Goal: Information Seeking & Learning: Understand process/instructions

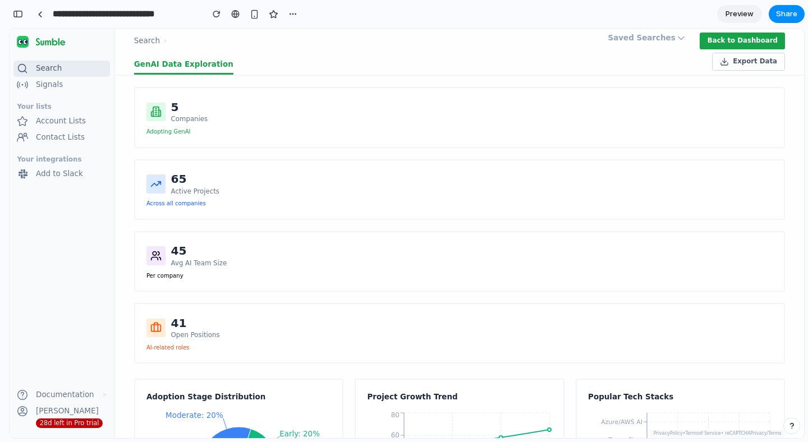
scroll to position [149, 0]
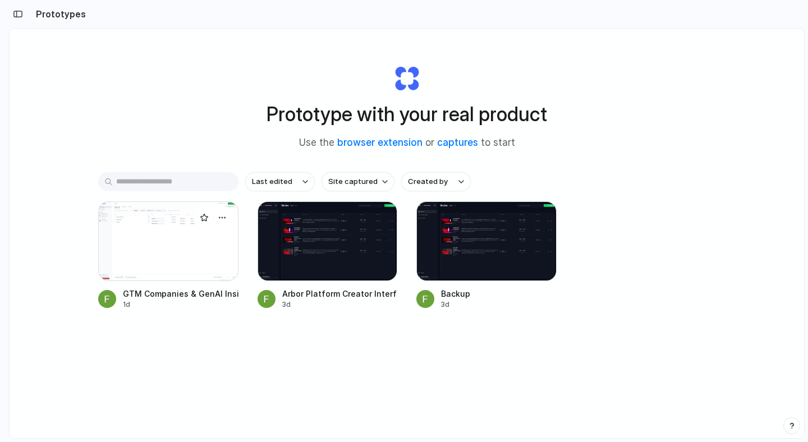
click at [157, 248] on div at bounding box center [168, 242] width 140 height 80
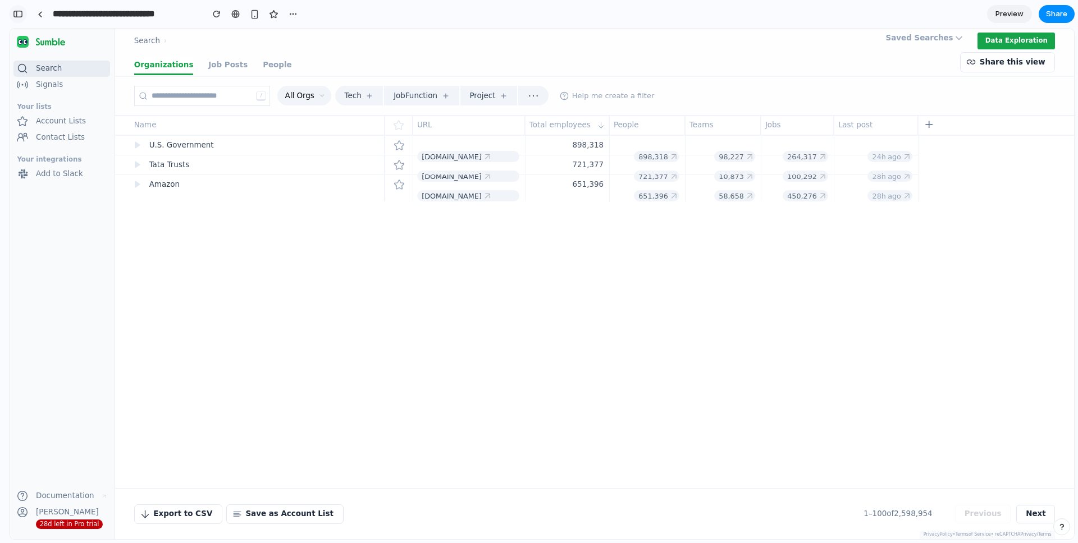
click at [16, 15] on div "button" at bounding box center [18, 14] width 10 height 8
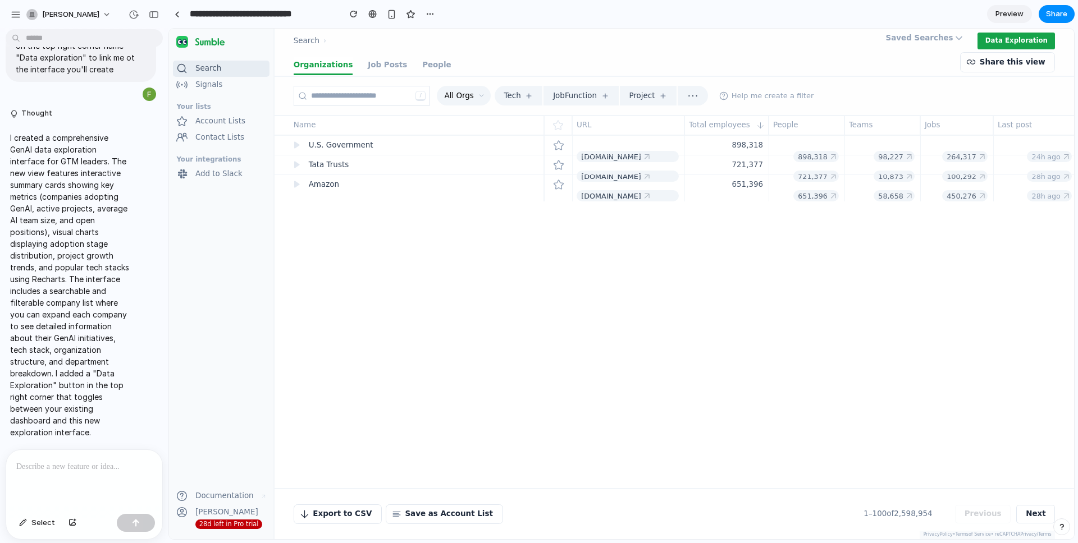
scroll to position [264, 0]
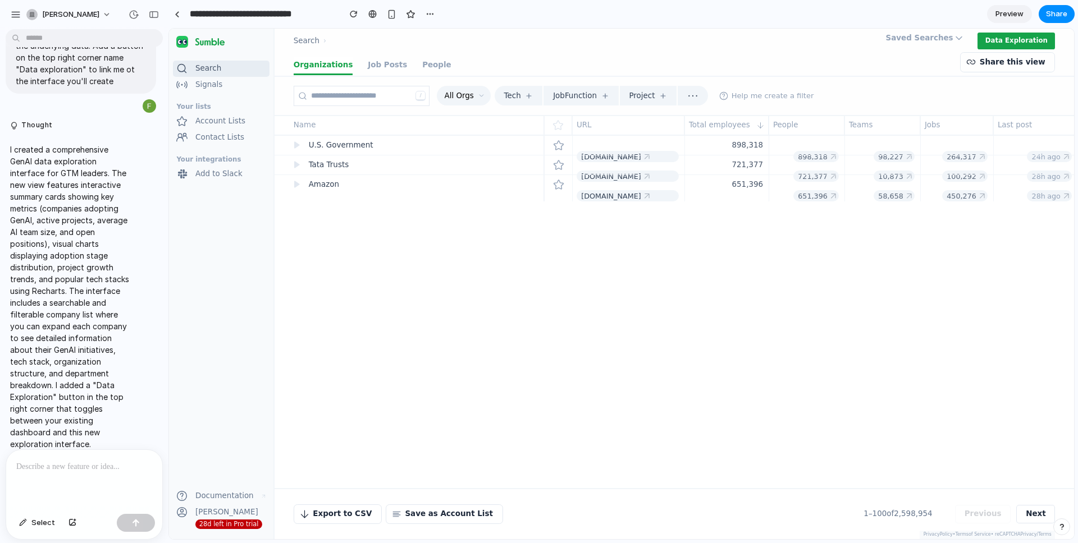
click at [56, 442] on div at bounding box center [84, 480] width 156 height 60
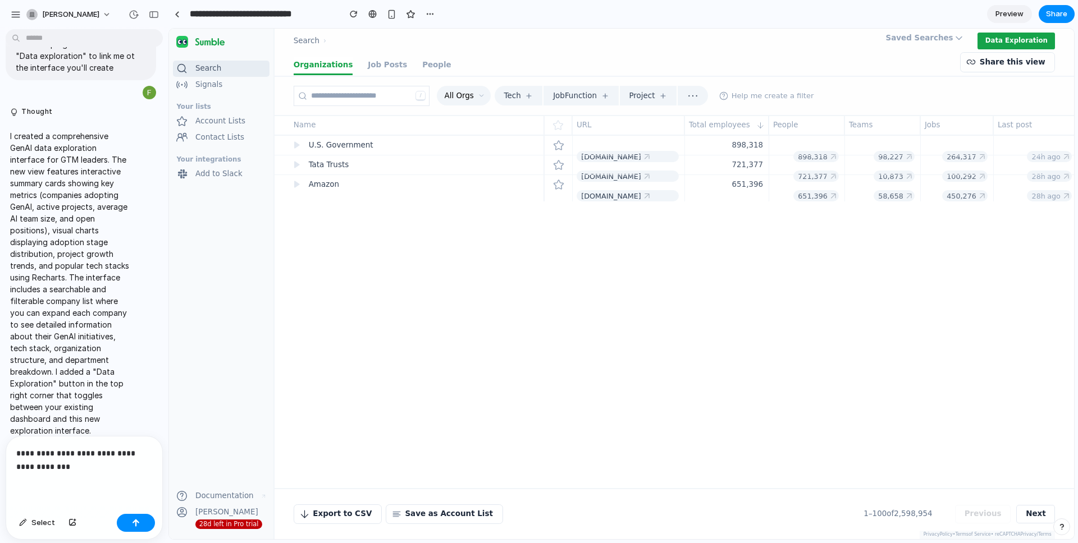
click at [128, 442] on p "**********" at bounding box center [84, 460] width 136 height 27
click at [109, 442] on p "**********" at bounding box center [84, 460] width 136 height 27
click at [144, 442] on p "**********" at bounding box center [84, 460] width 136 height 27
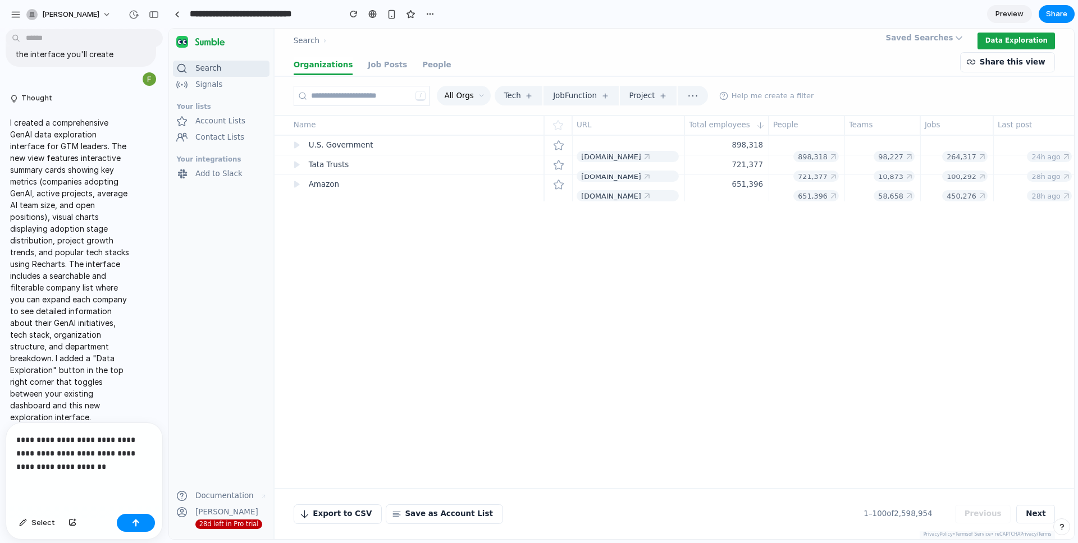
scroll to position [368, 0]
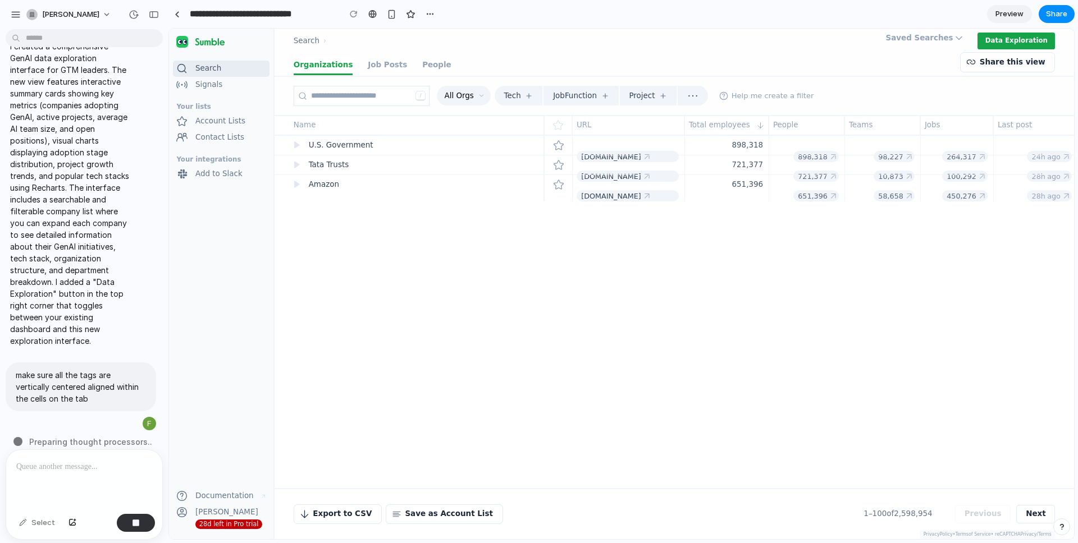
drag, startPoint x: 485, startPoint y: 345, endPoint x: 353, endPoint y: 246, distance: 165.2
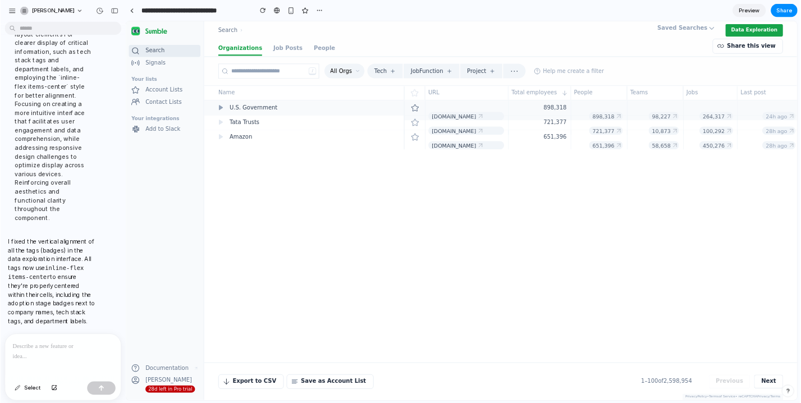
scroll to position [846, 0]
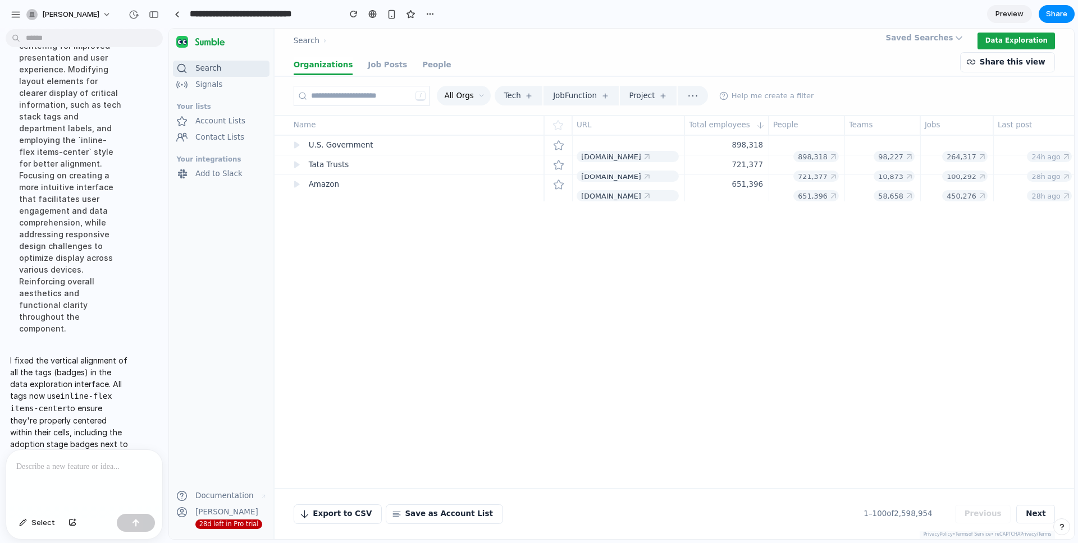
click at [58, 15] on span "[PERSON_NAME]" at bounding box center [70, 14] width 57 height 11
click at [14, 15] on div "Settings Invite members Change theme Sign out" at bounding box center [539, 271] width 1078 height 543
click at [13, 11] on div "button" at bounding box center [16, 15] width 10 height 10
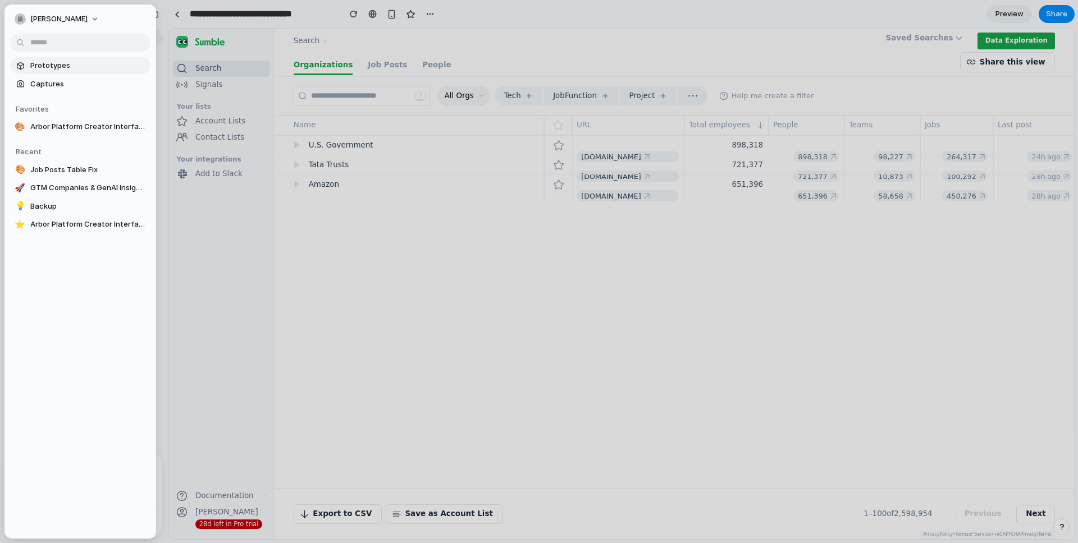
click at [94, 66] on span "Prototypes" at bounding box center [88, 65] width 116 height 11
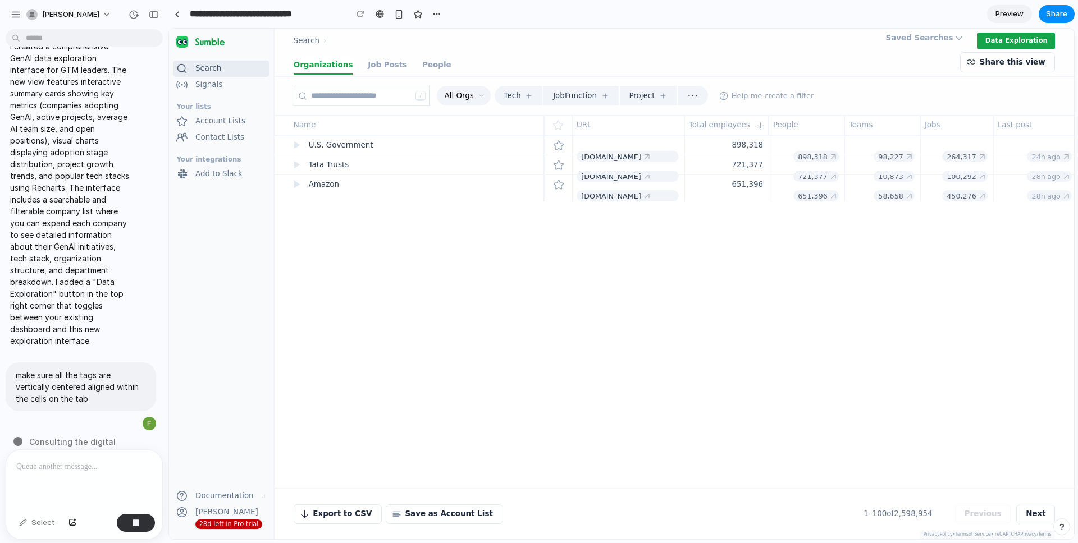
drag, startPoint x: 442, startPoint y: 299, endPoint x: 412, endPoint y: 285, distance: 33.6
click at [79, 13] on span "[PERSON_NAME]" at bounding box center [70, 14] width 57 height 11
click at [29, 16] on div "Settings Invite members Change theme Sign out" at bounding box center [539, 271] width 1078 height 543
click at [20, 15] on div "button" at bounding box center [16, 15] width 10 height 10
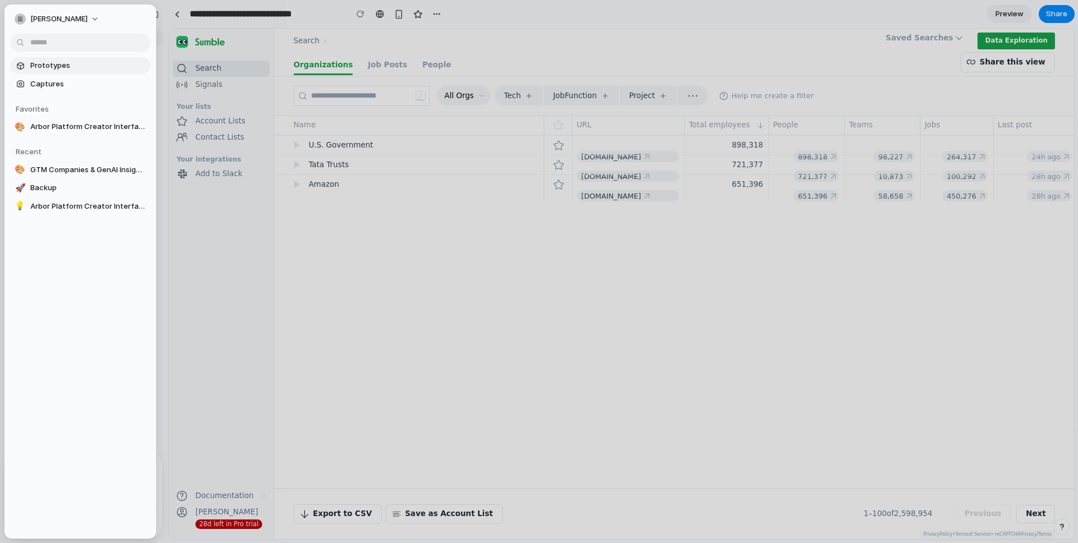
click at [52, 66] on span "Prototypes" at bounding box center [88, 65] width 116 height 11
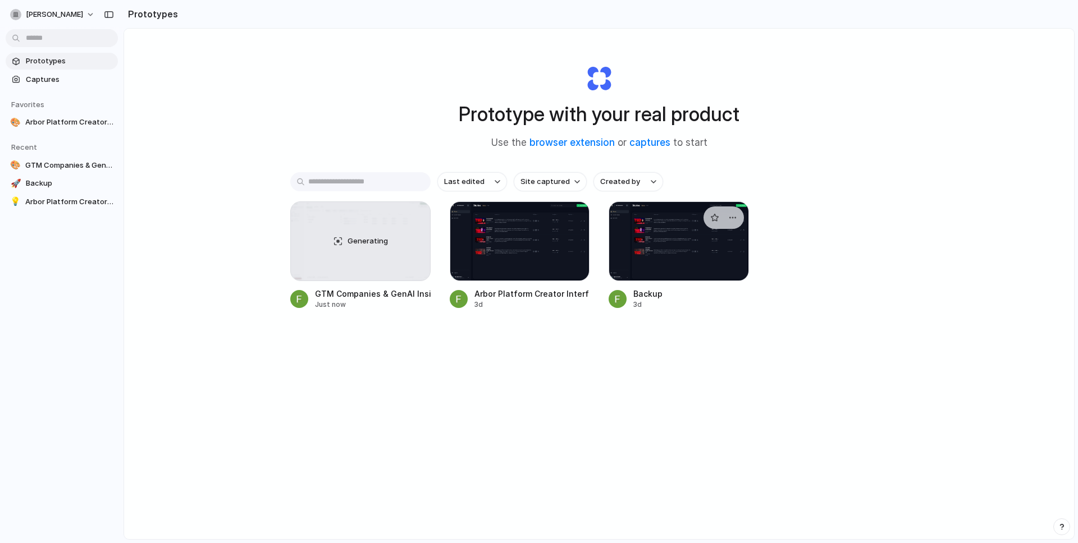
drag, startPoint x: 591, startPoint y: 434, endPoint x: 648, endPoint y: 275, distance: 169.4
click at [593, 427] on div "Prototype with your real product Use the browser extension or captures to start…" at bounding box center [599, 314] width 950 height 570
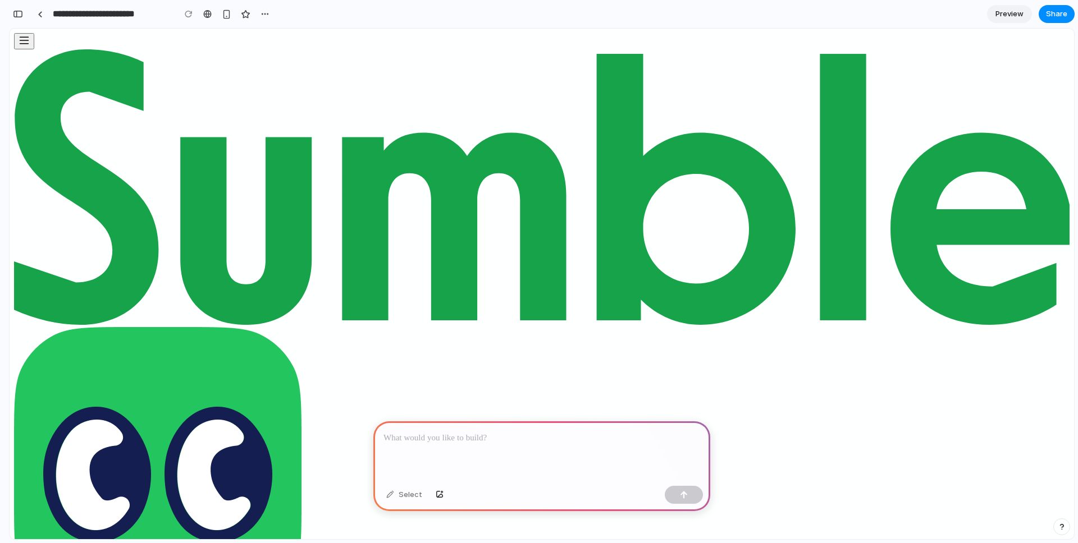
scroll to position [0, 10]
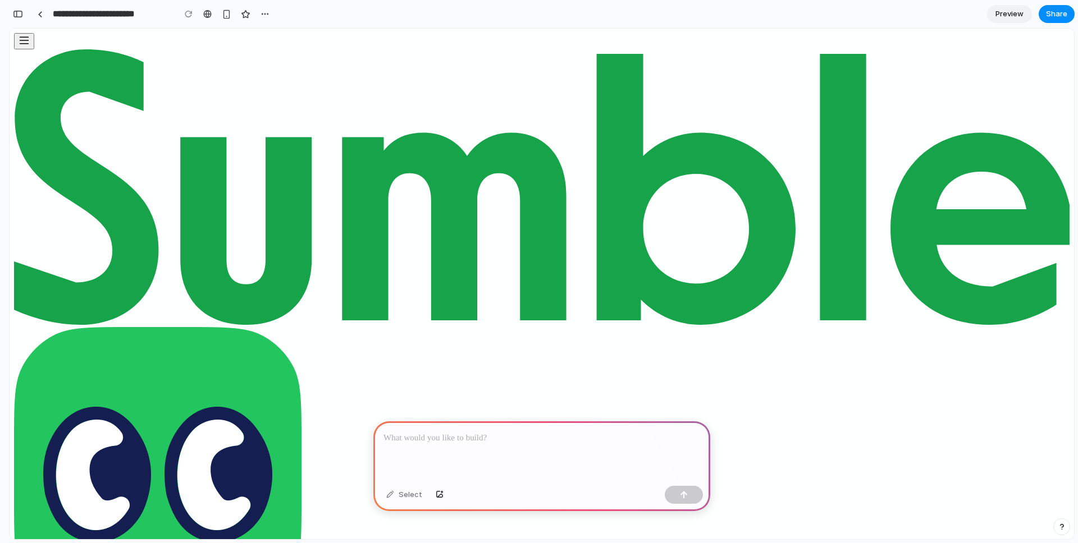
click at [495, 455] on div at bounding box center [541, 452] width 337 height 60
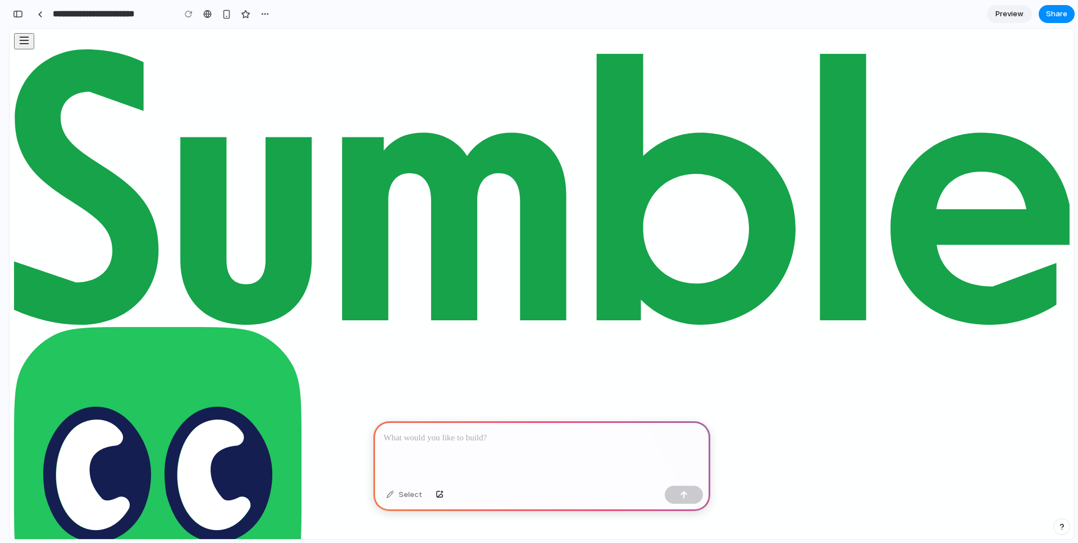
click at [487, 452] on div at bounding box center [541, 452] width 337 height 60
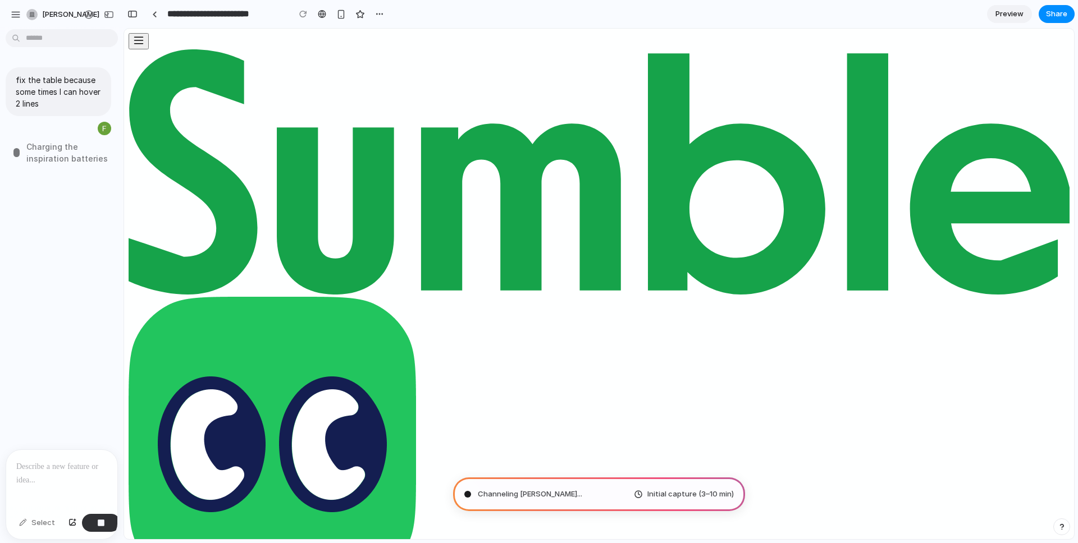
scroll to position [0, 0]
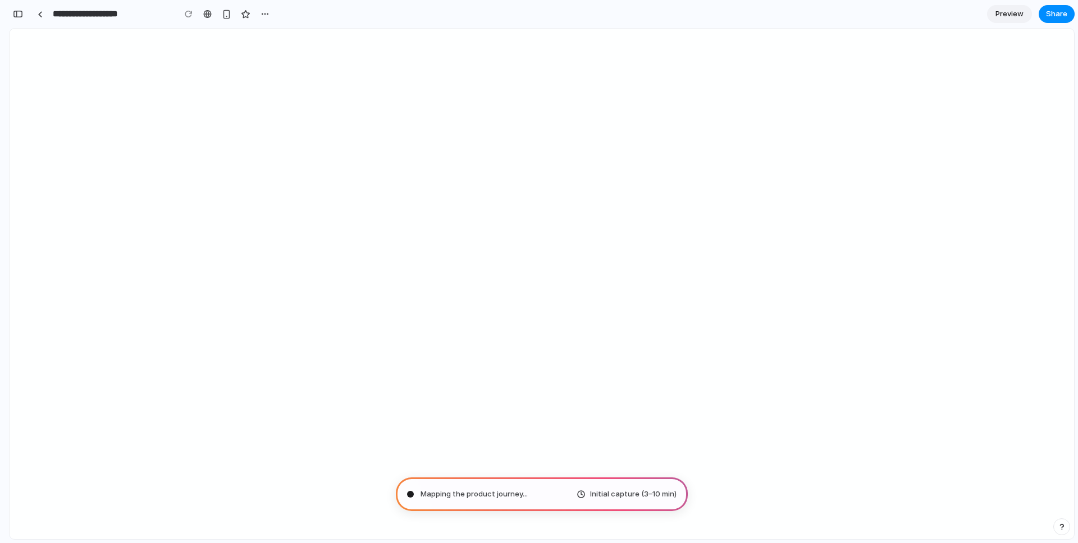
type input "**********"
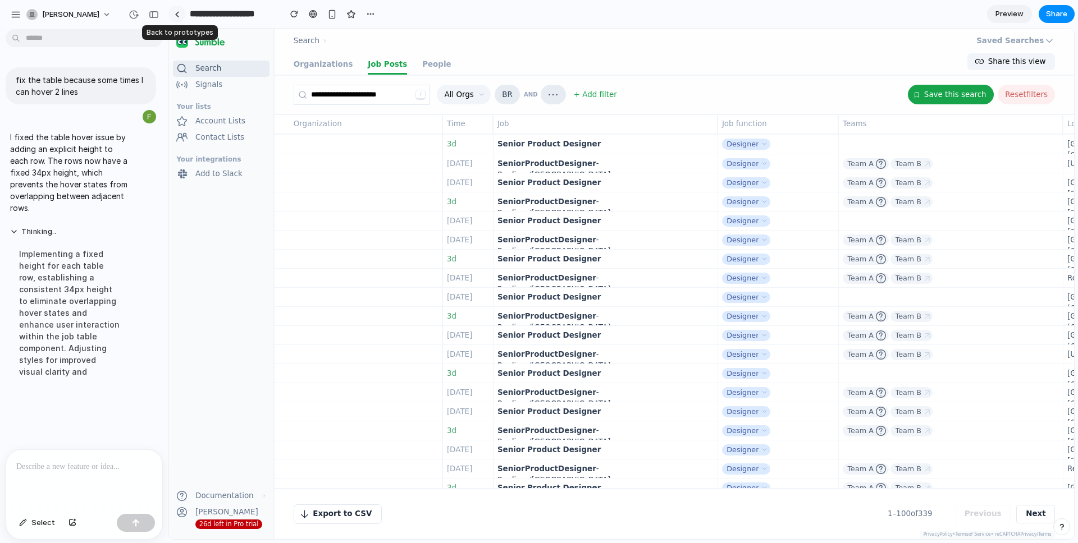
click at [173, 15] on link at bounding box center [176, 14] width 17 height 17
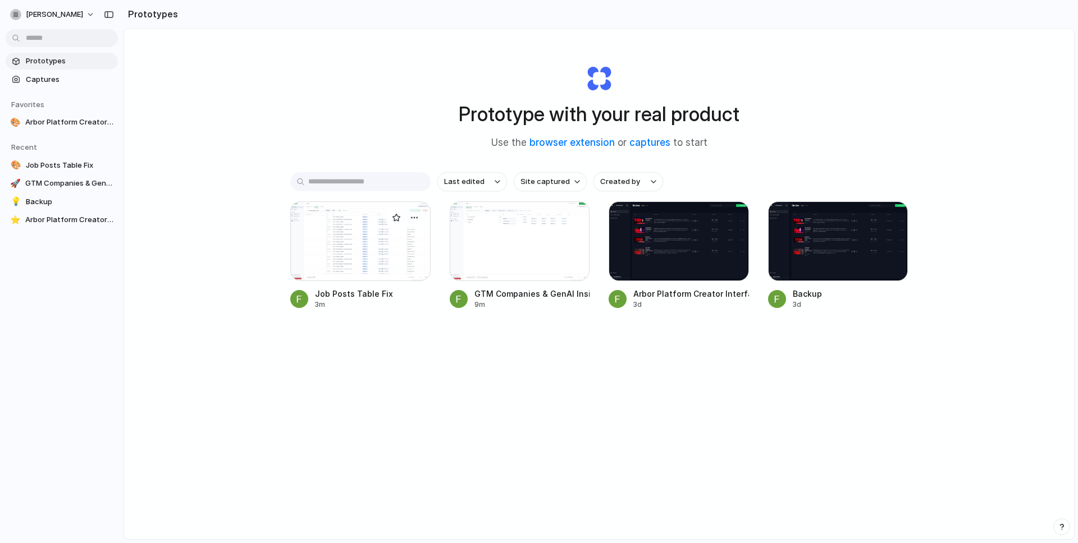
click at [417, 244] on div at bounding box center [360, 242] width 140 height 80
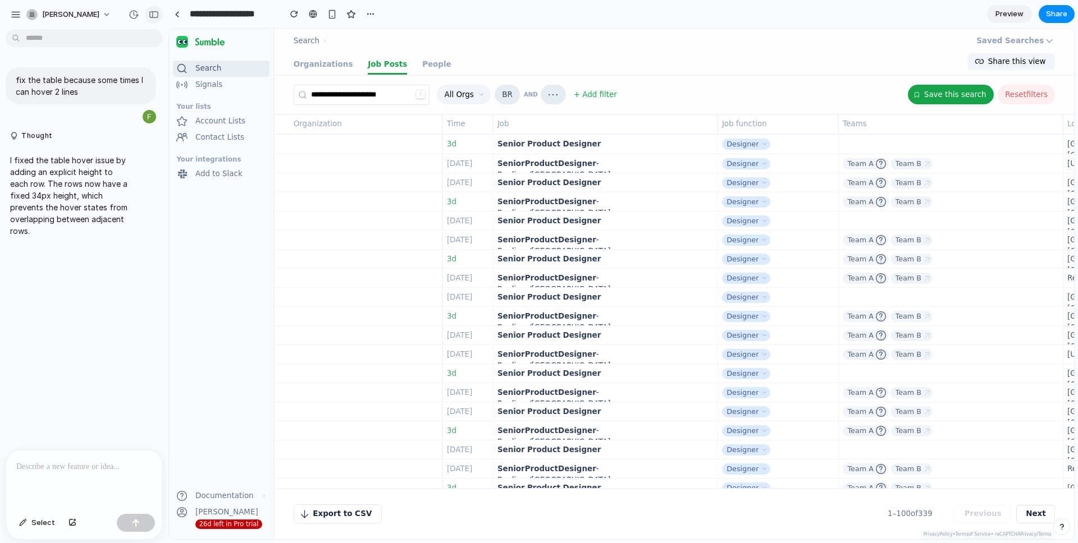
click at [156, 16] on div "button" at bounding box center [154, 15] width 10 height 8
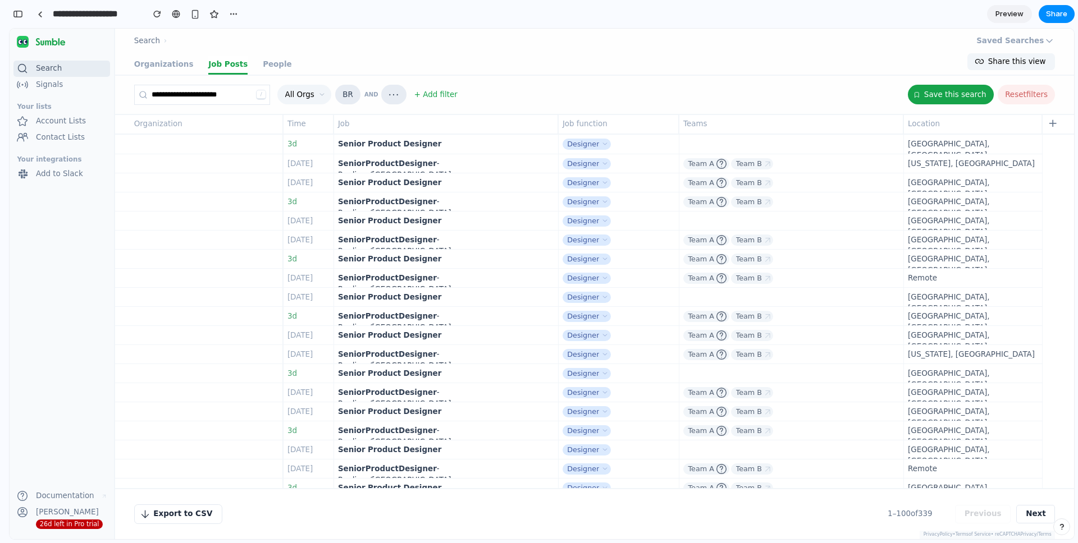
drag, startPoint x: 353, startPoint y: 121, endPoint x: 510, endPoint y: 117, distance: 156.7
click at [510, 117] on button "Job" at bounding box center [445, 124] width 223 height 19
drag, startPoint x: 649, startPoint y: 129, endPoint x: 683, endPoint y: 126, distance: 34.4
click at [683, 126] on div "Organization Time Job Job function Teams Location +" at bounding box center [597, 125] width 965 height 20
click at [720, 161] on icon at bounding box center [721, 162] width 3 height 3
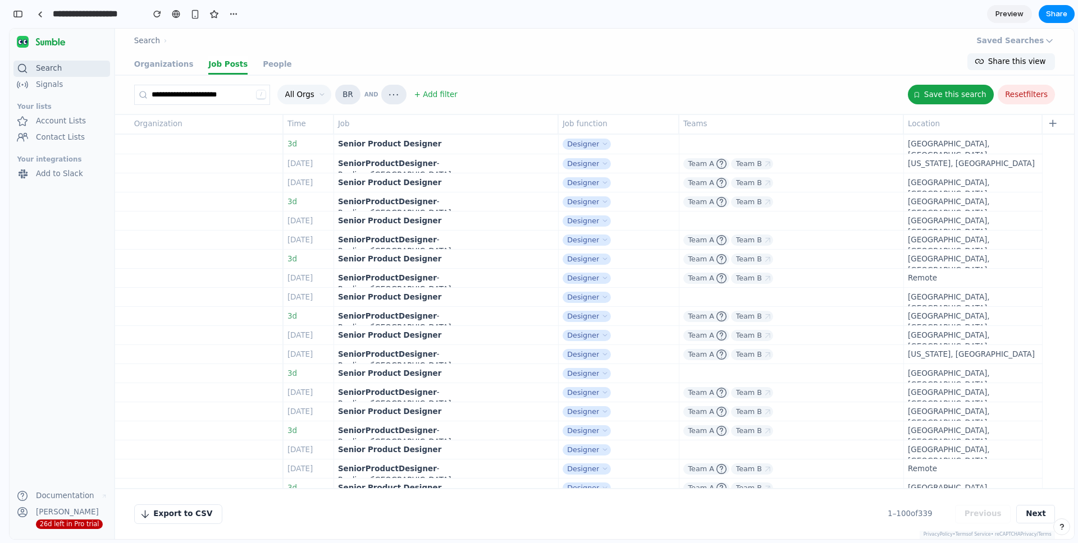
click at [1028, 98] on span "filters" at bounding box center [1036, 94] width 21 height 8
click at [955, 97] on button "Save this search" at bounding box center [951, 95] width 86 height 20
drag, startPoint x: 172, startPoint y: 66, endPoint x: 204, endPoint y: 62, distance: 31.7
click at [172, 66] on link "Organizations" at bounding box center [164, 65] width 60 height 19
click at [208, 62] on link "Job Posts" at bounding box center [227, 65] width 39 height 19
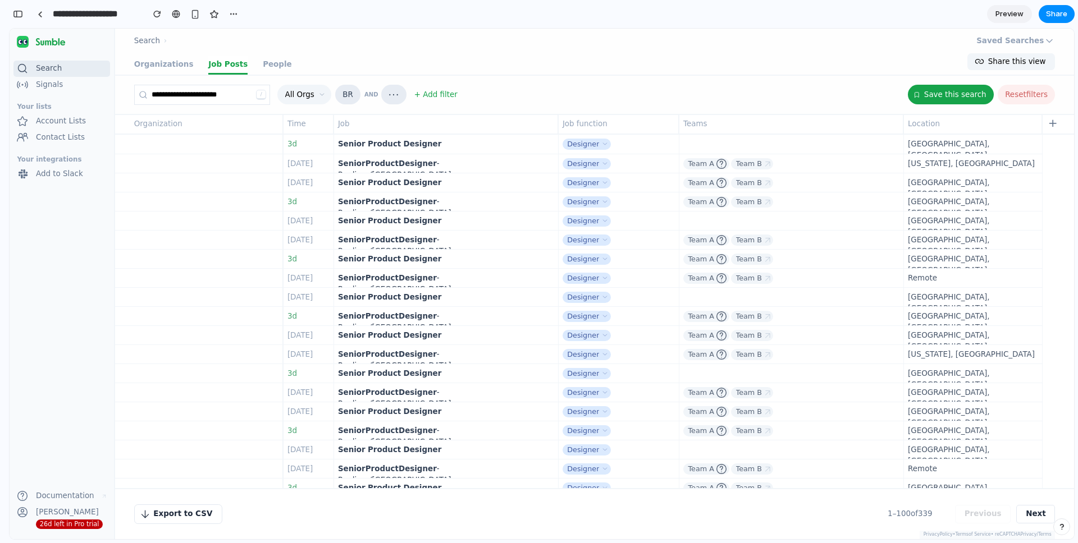
click at [236, 62] on div "Organizations Job Posts People" at bounding box center [213, 65] width 158 height 19
click at [246, 61] on div "Organizations Job Posts People" at bounding box center [213, 65] width 158 height 19
click at [263, 64] on link "People" at bounding box center [277, 65] width 29 height 19
click at [39, 88] on div "Signals" at bounding box center [49, 84] width 27 height 11
click at [169, 515] on span "Export to CSV" at bounding box center [182, 514] width 59 height 11
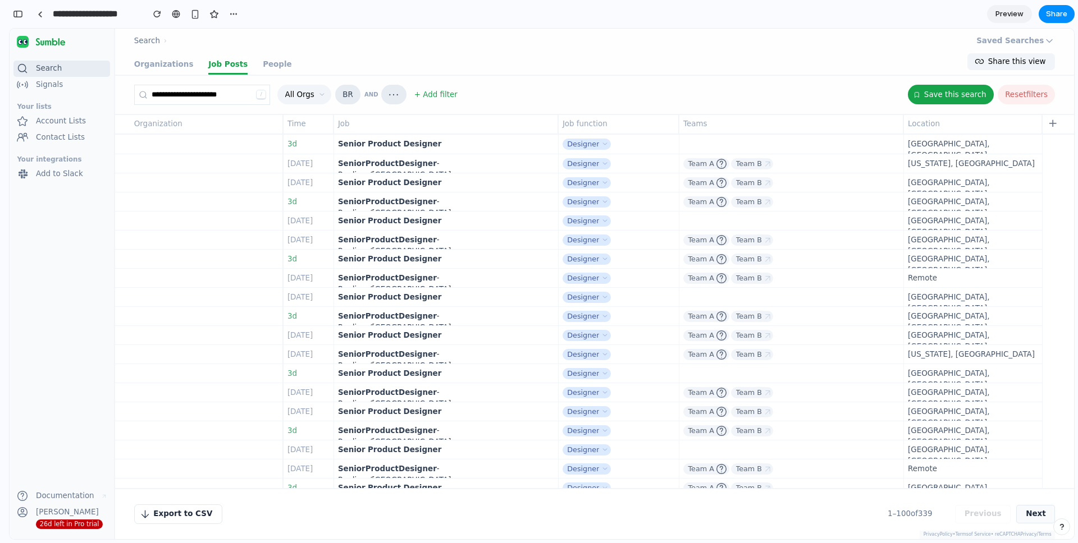
click at [1026, 505] on button "Next" at bounding box center [1035, 514] width 39 height 19
click at [17, 16] on div "button" at bounding box center [18, 14] width 10 height 8
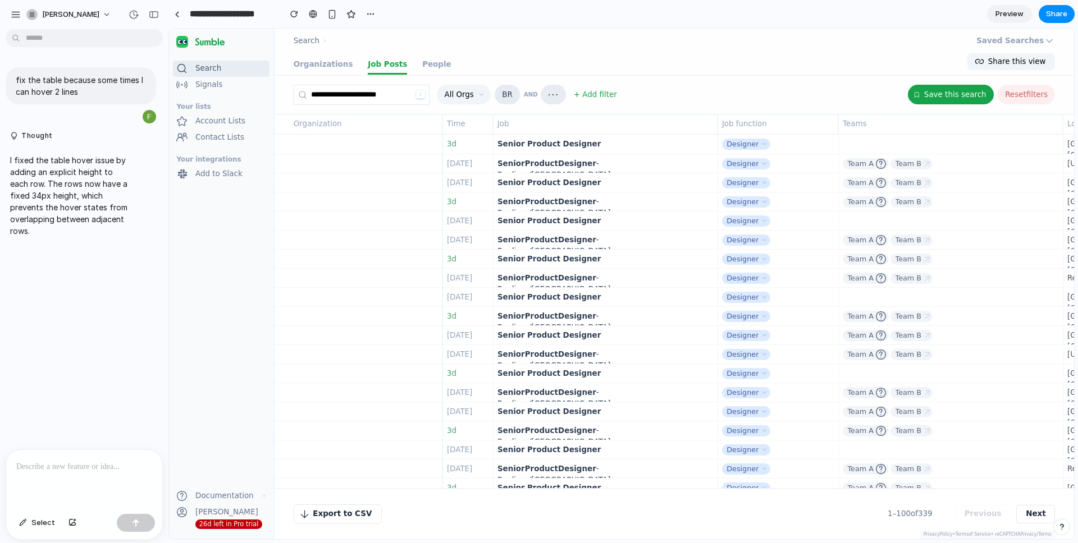
click at [75, 476] on div at bounding box center [84, 480] width 156 height 60
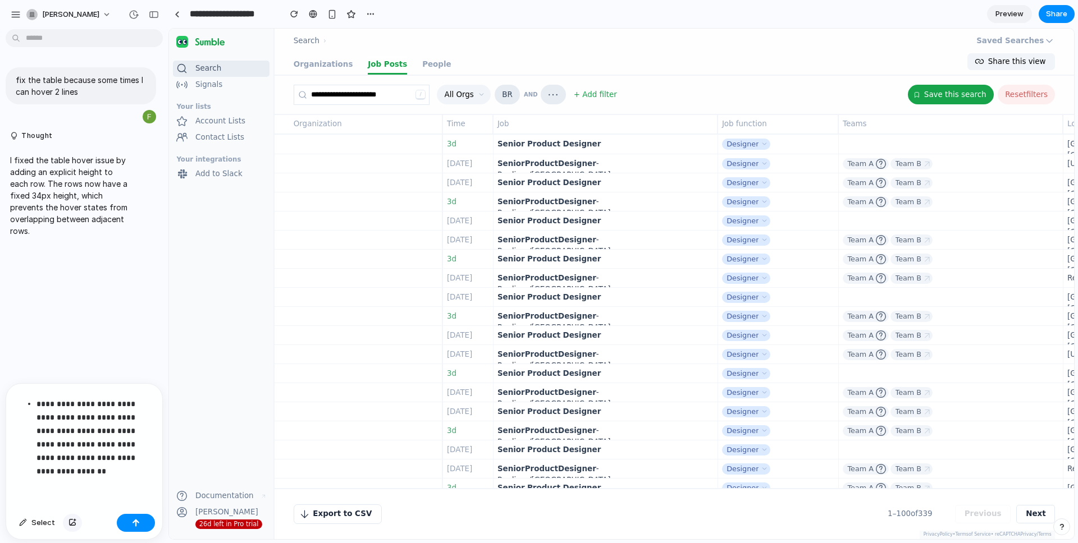
click at [69, 523] on div "button" at bounding box center [72, 523] width 8 height 7
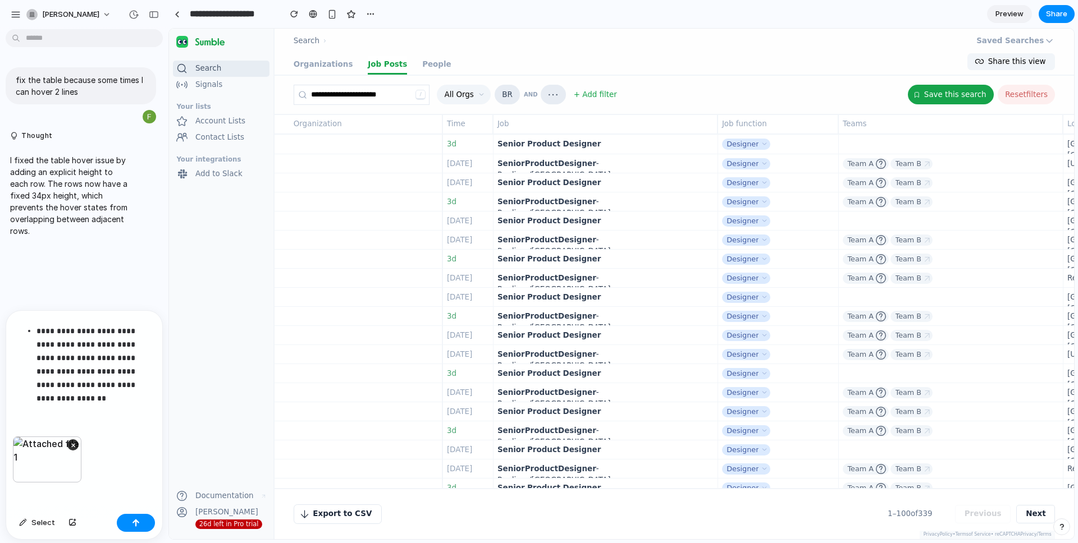
click at [110, 395] on p "**********" at bounding box center [94, 365] width 116 height 81
click at [134, 519] on div "button" at bounding box center [136, 523] width 8 height 8
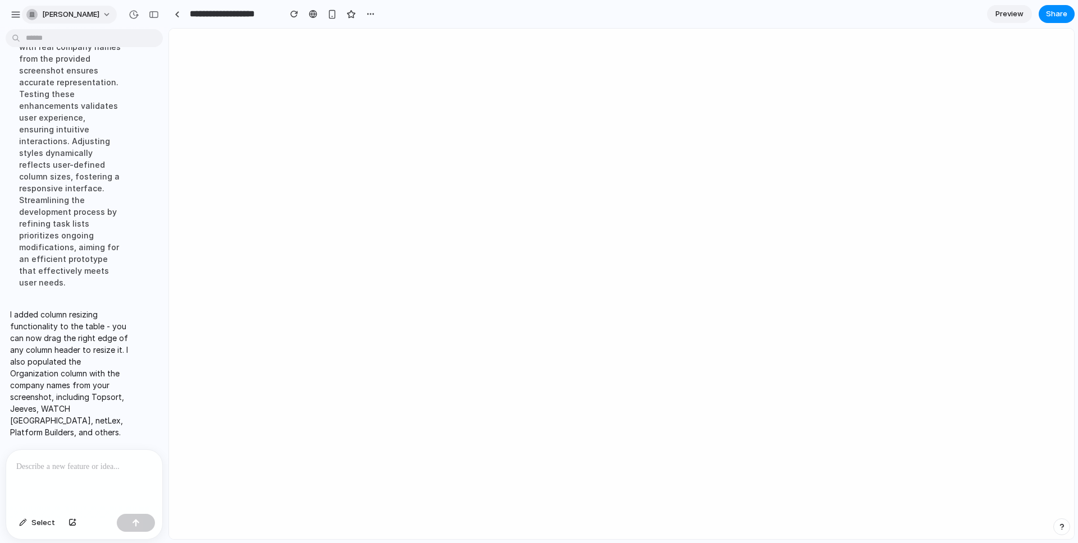
scroll to position [723, 0]
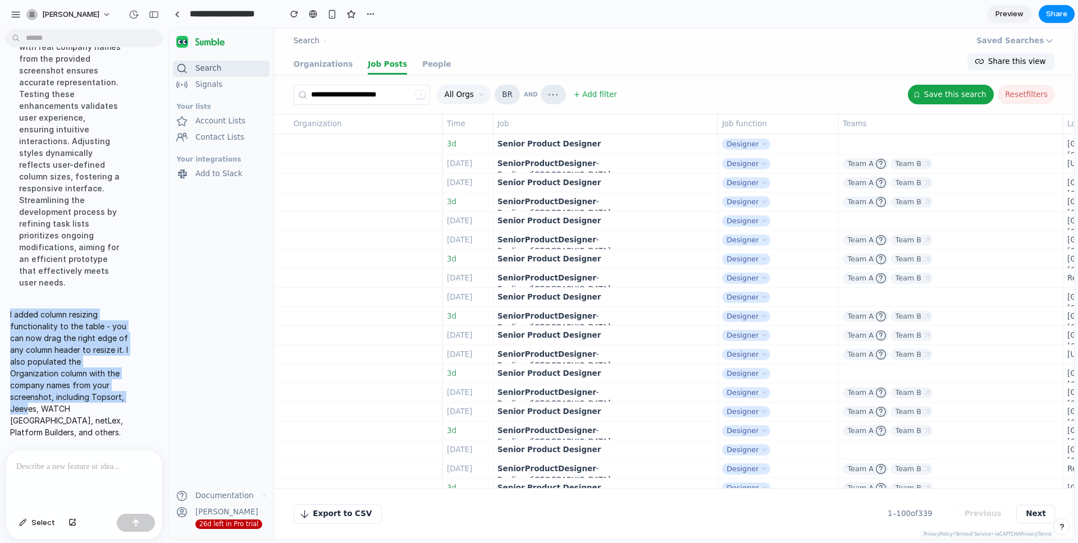
drag, startPoint x: 86, startPoint y: 319, endPoint x: 96, endPoint y: 409, distance: 90.9
click at [96, 409] on div "I added column resizing functionality to the table - you can now drag the right…" at bounding box center [70, 373] width 129 height 143
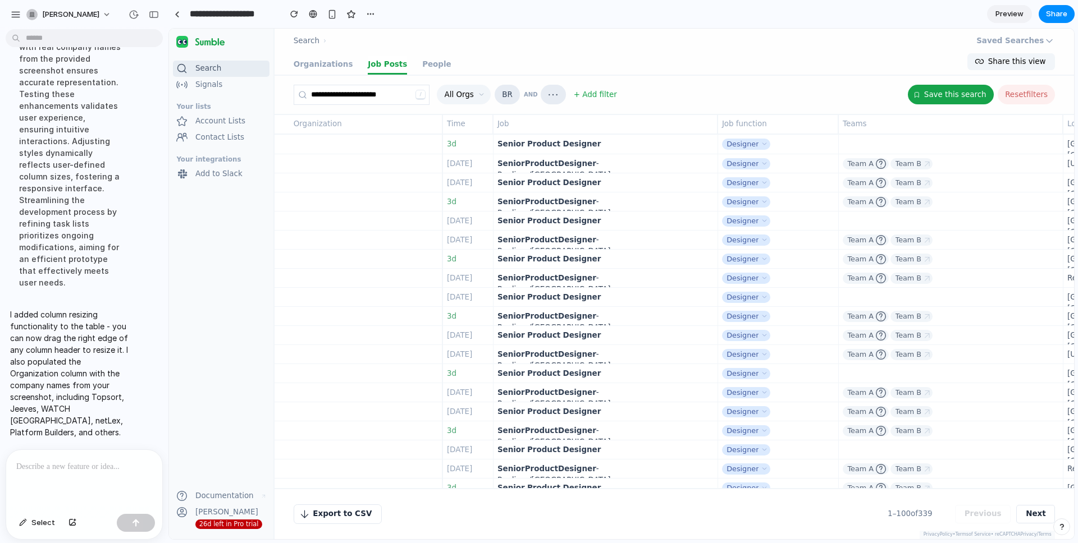
drag, startPoint x: 96, startPoint y: 409, endPoint x: 159, endPoint y: 342, distance: 92.2
click at [96, 409] on p "I added column resizing functionality to the table - you can now drag the right…" at bounding box center [70, 374] width 120 height 130
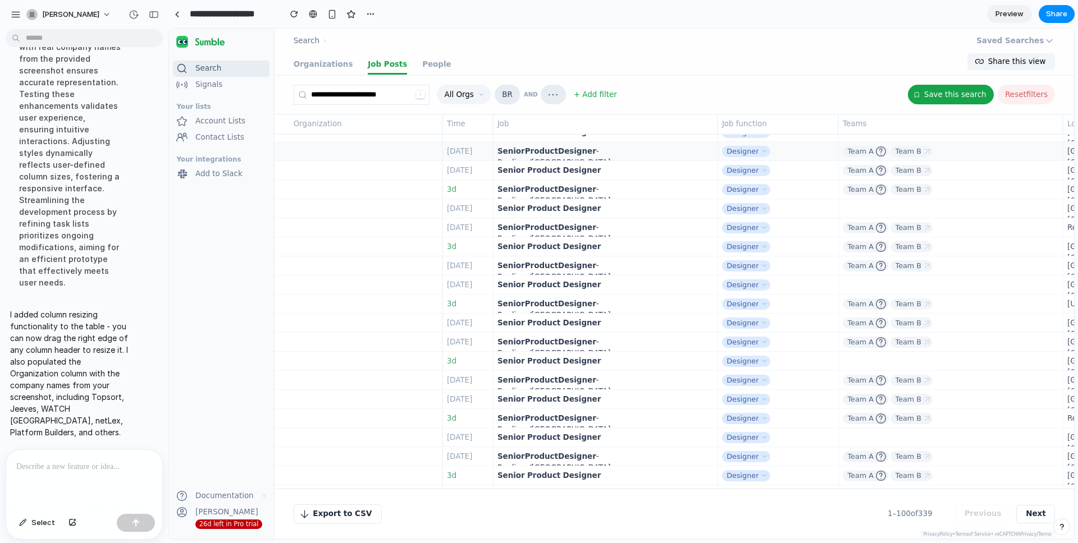
scroll to position [0, 0]
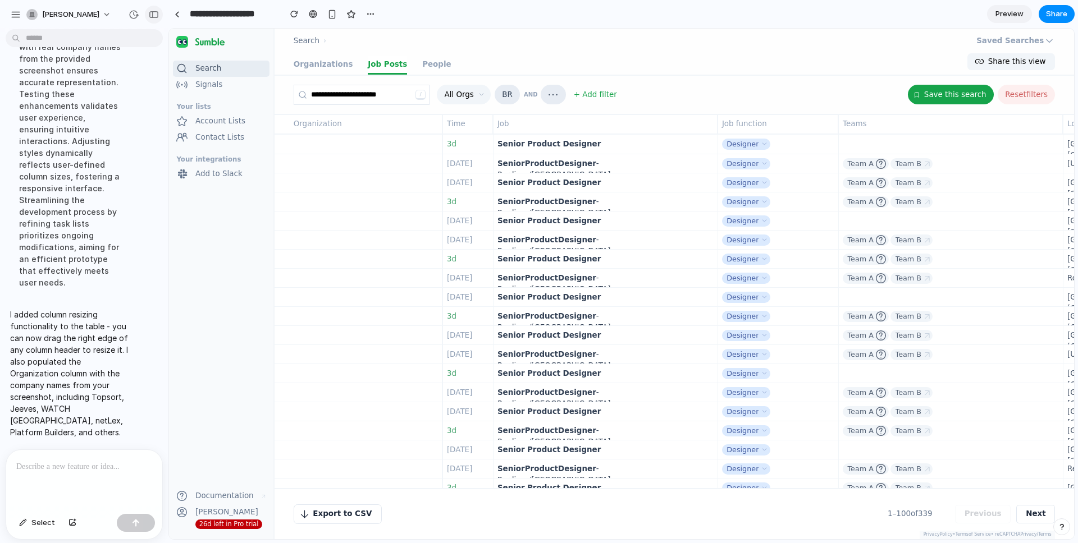
click at [154, 20] on button "button" at bounding box center [154, 15] width 18 height 18
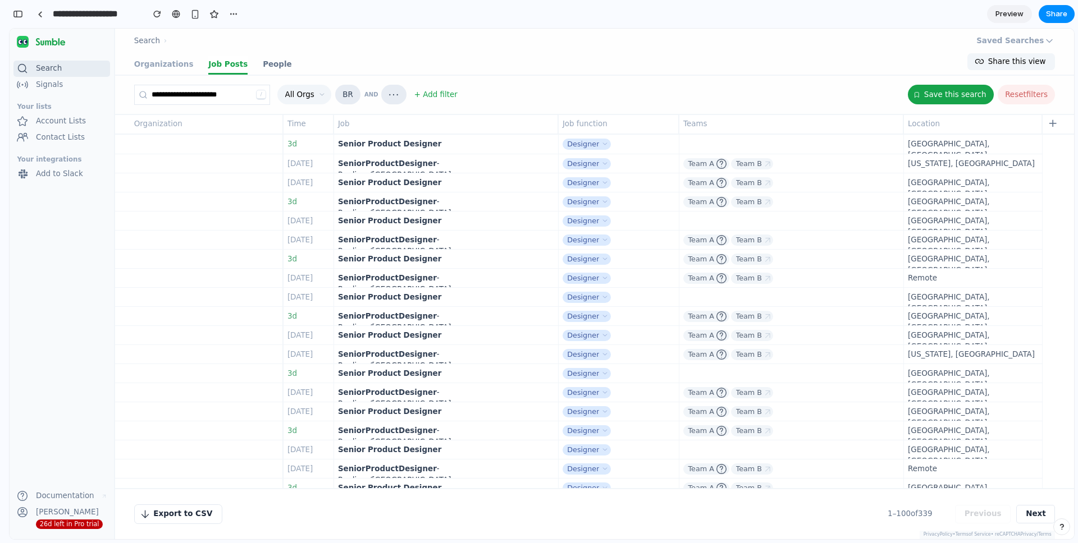
click at [263, 59] on link "People" at bounding box center [277, 65] width 29 height 19
click at [227, 66] on link "Job Posts" at bounding box center [227, 65] width 39 height 19
click at [17, 16] on div "button" at bounding box center [18, 14] width 10 height 8
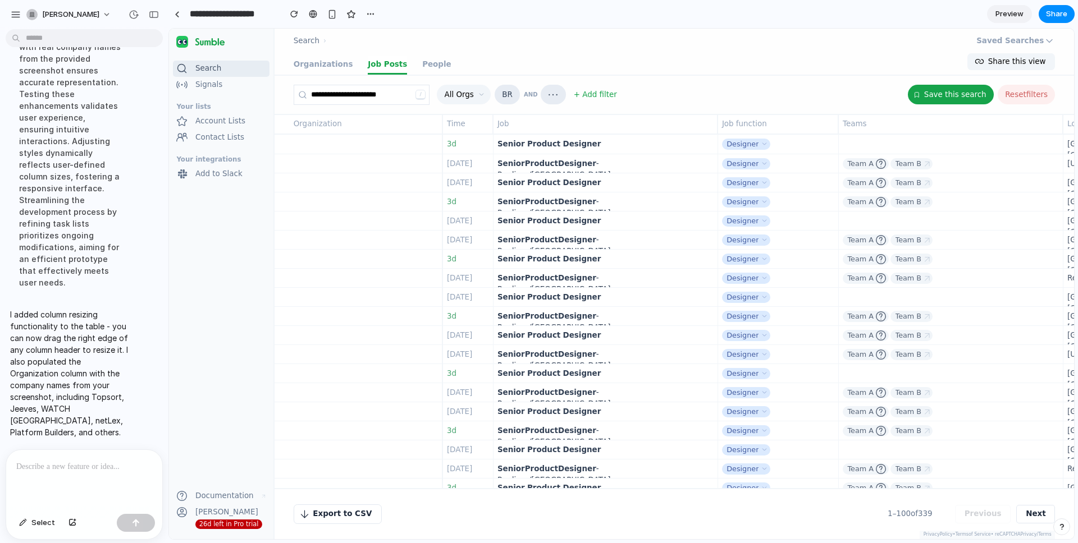
scroll to position [723, 0]
drag, startPoint x: 109, startPoint y: 339, endPoint x: 75, endPoint y: 397, distance: 67.9
click at [75, 397] on p "I added column resizing functionality to the table - you can now drag the right…" at bounding box center [70, 374] width 120 height 130
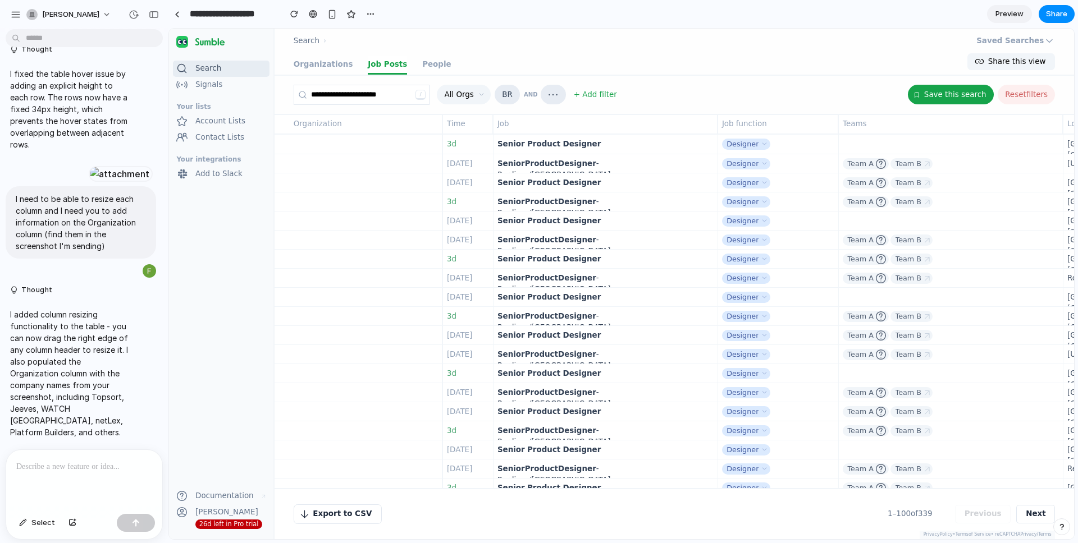
drag, startPoint x: 619, startPoint y: 124, endPoint x: 667, endPoint y: 122, distance: 48.3
click at [619, 124] on div "Job" at bounding box center [604, 123] width 214 height 11
drag, startPoint x: 748, startPoint y: 121, endPoint x: 557, endPoint y: 120, distance: 191.5
click at [557, 120] on div "Organization Time Job Job function Teams Location +" at bounding box center [757, 125] width 965 height 20
drag, startPoint x: 442, startPoint y: 124, endPoint x: 364, endPoint y: 125, distance: 78.0
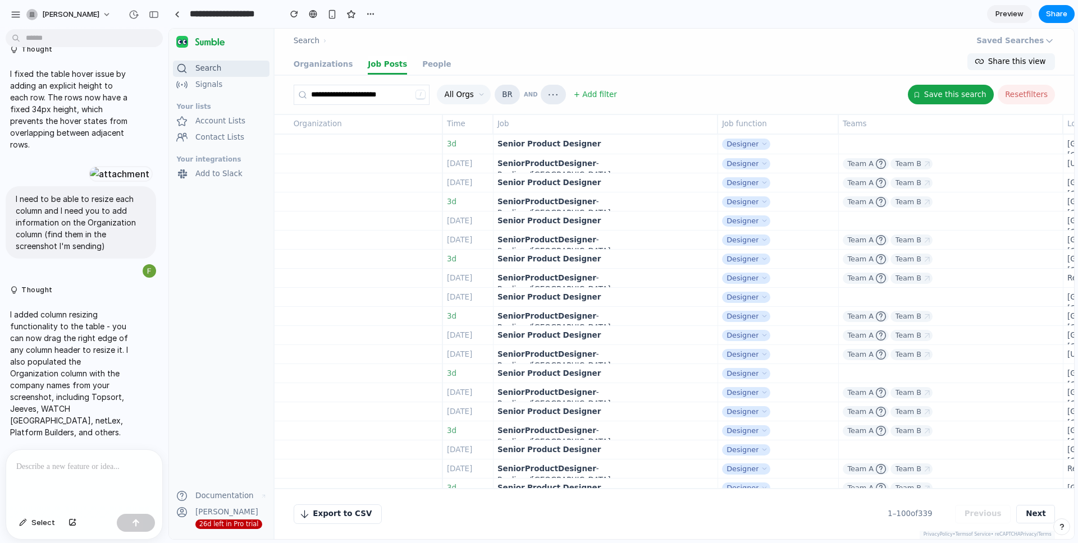
click at [364, 125] on div "Organization Time Job Job function Teams Location +" at bounding box center [757, 125] width 965 height 20
drag, startPoint x: 313, startPoint y: 127, endPoint x: 429, endPoint y: 124, distance: 116.3
click at [429, 124] on div "Organization" at bounding box center [365, 123] width 143 height 11
drag, startPoint x: 492, startPoint y: 122, endPoint x: 423, endPoint y: 120, distance: 69.1
click at [499, 121] on div "Organization Time Job Job function Teams Location +" at bounding box center [757, 125] width 965 height 20
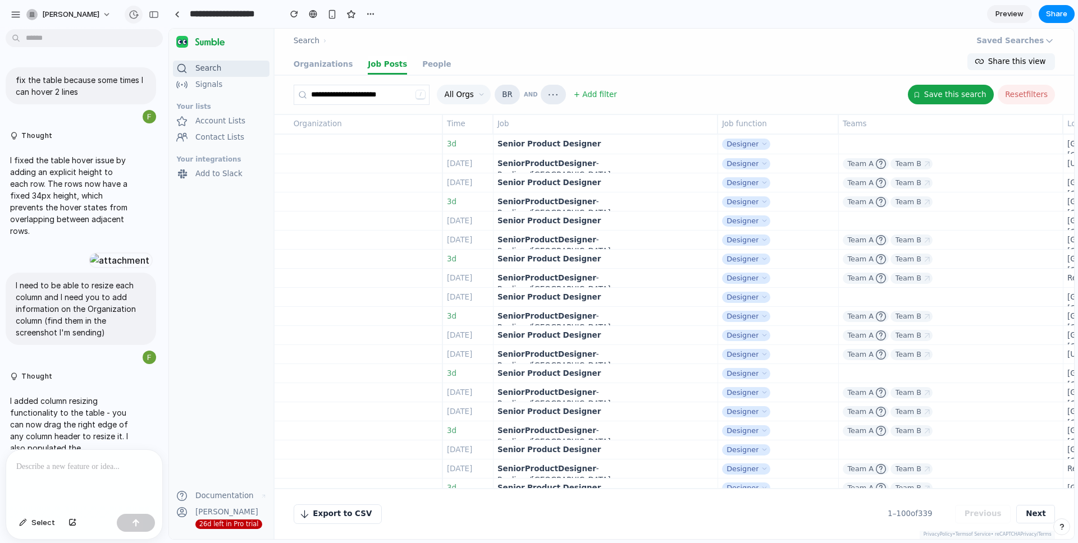
click at [132, 12] on div "button" at bounding box center [134, 15] width 10 height 10
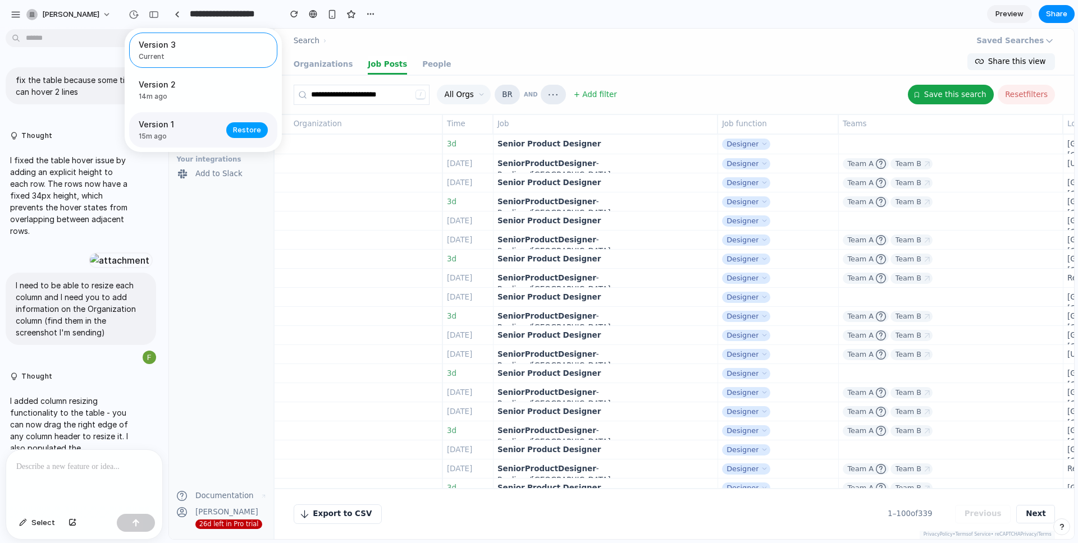
click at [243, 131] on span "Restore" at bounding box center [247, 130] width 28 height 11
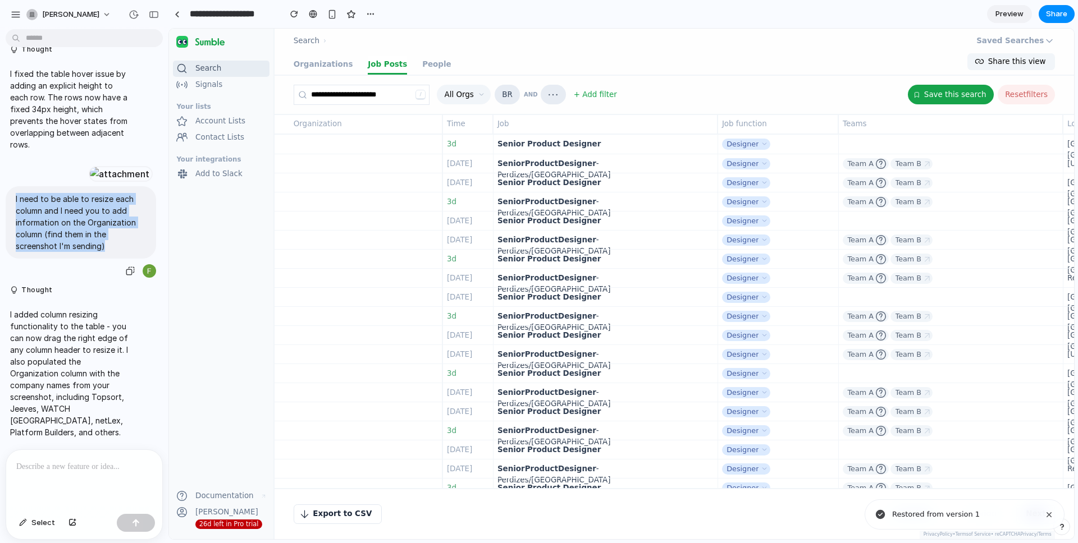
drag, startPoint x: 113, startPoint y: 257, endPoint x: 16, endPoint y: 217, distance: 104.7
click at [16, 213] on p "I need to be able to resize each column and I need you to add information on th…" at bounding box center [81, 222] width 130 height 59
copy p "I need to be able to resize each column and I need you to add information on th…"
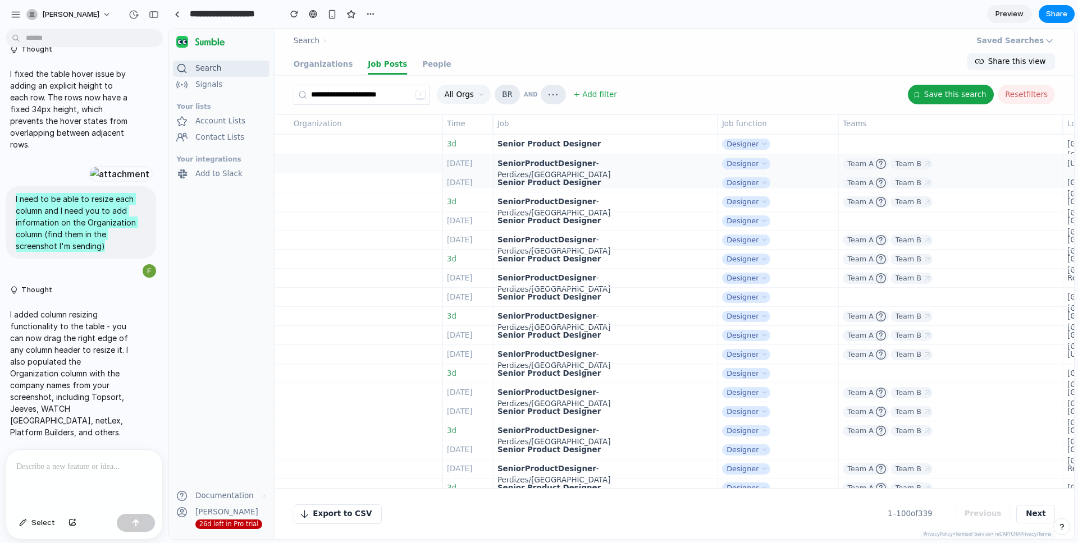
drag, startPoint x: 527, startPoint y: 231, endPoint x: 506, endPoint y: 172, distance: 62.7
click at [527, 231] on link "Senior Product Designer - Perdizes/Sao Paulo" at bounding box center [604, 246] width 214 height 30
click at [476, 126] on div "Time" at bounding box center [467, 123] width 40 height 11
click at [428, 121] on div "Organization" at bounding box center [365, 123] width 143 height 11
click at [440, 121] on button "Organization" at bounding box center [366, 124] width 152 height 19
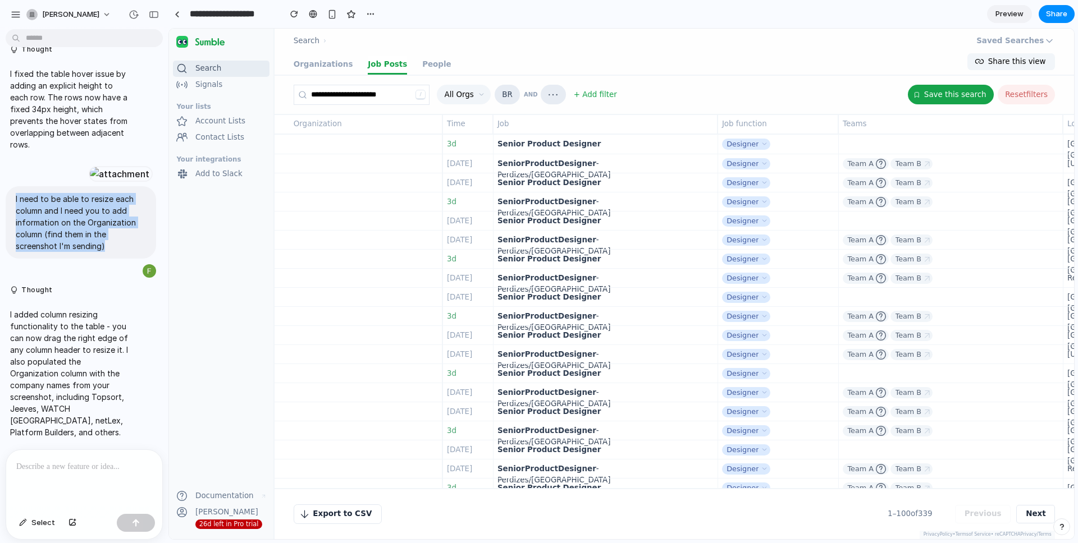
drag, startPoint x: 311, startPoint y: 3, endPoint x: 490, endPoint y: 27, distance: 180.1
click at [490, 27] on section "**********" at bounding box center [621, 14] width 906 height 28
click at [56, 241] on p "I need to be able to resize each column and I need you to add information on th…" at bounding box center [81, 222] width 130 height 59
click at [67, 474] on div at bounding box center [84, 480] width 156 height 60
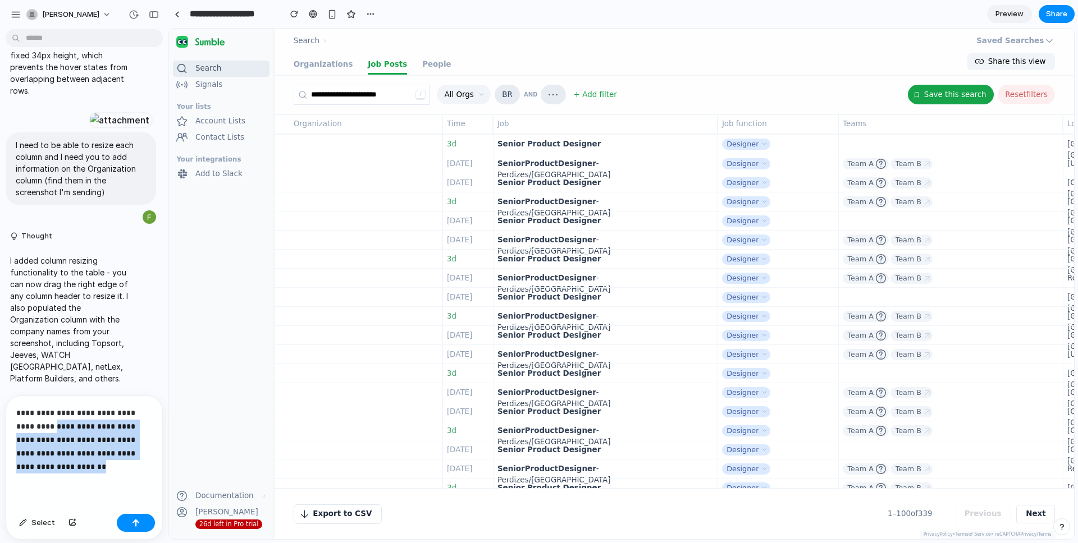
drag, startPoint x: 130, startPoint y: 471, endPoint x: 61, endPoint y: 436, distance: 77.6
click at [46, 427] on p "**********" at bounding box center [84, 439] width 136 height 67
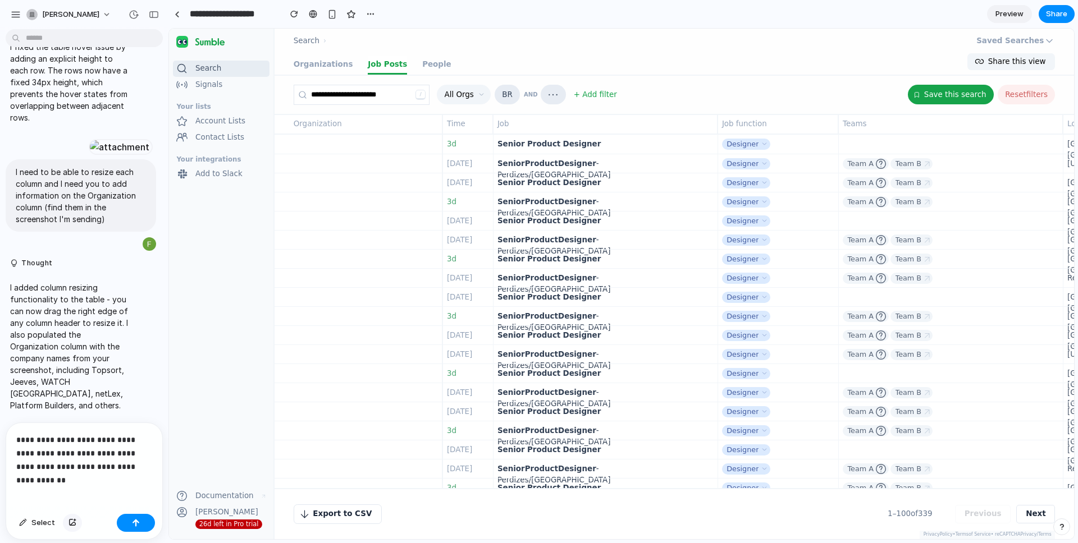
click at [69, 521] on div "button" at bounding box center [72, 523] width 8 height 7
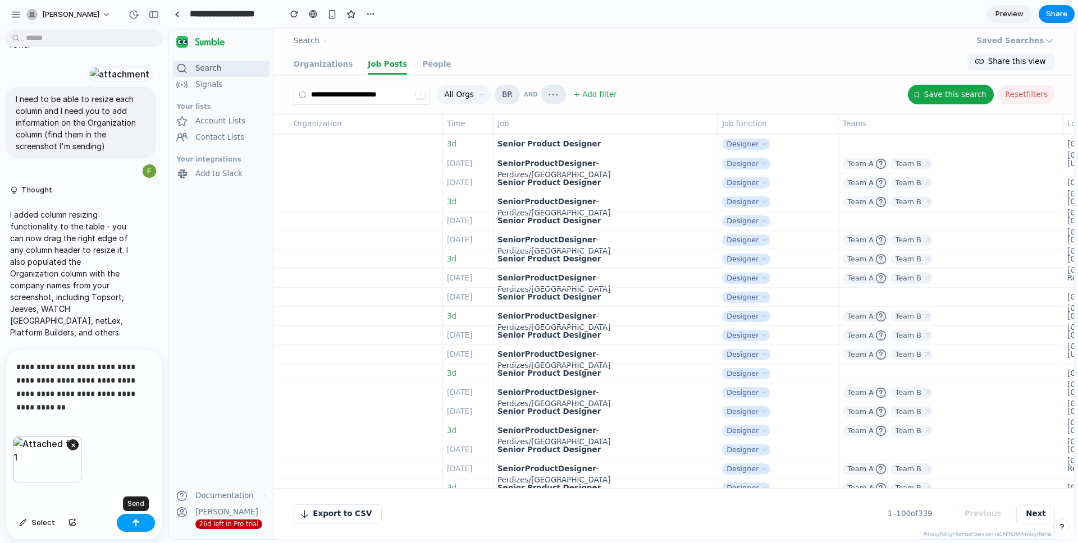
click at [143, 523] on button "button" at bounding box center [136, 523] width 38 height 18
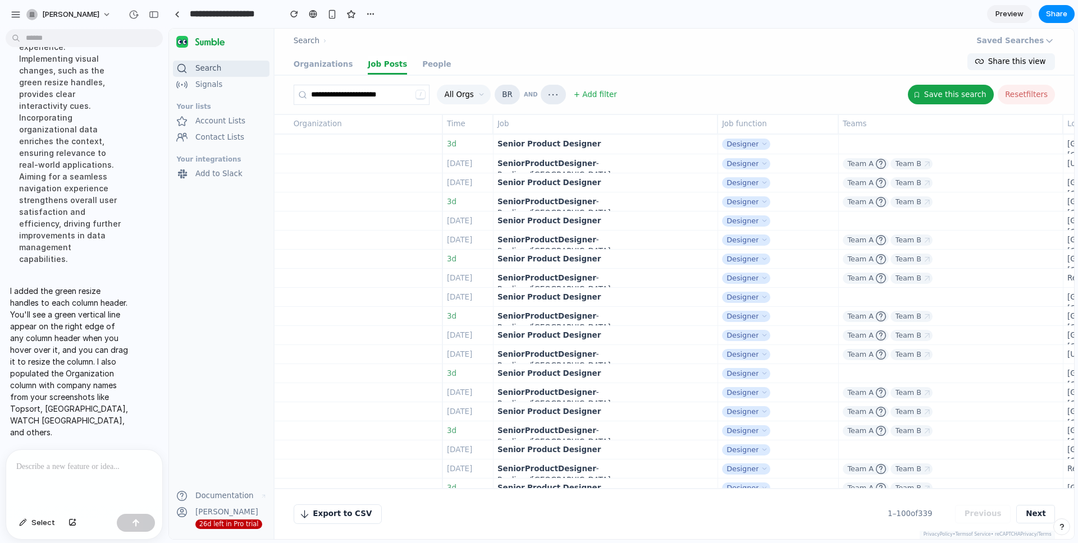
click at [442, 122] on button "Organization" at bounding box center [366, 124] width 152 height 19
drag, startPoint x: 417, startPoint y: 124, endPoint x: 532, endPoint y: 118, distance: 114.7
click at [532, 118] on div "Organization Time Job Job function Teams Location +" at bounding box center [757, 125] width 965 height 20
click at [601, 130] on button "Job" at bounding box center [605, 124] width 223 height 19
drag, startPoint x: 776, startPoint y: 121, endPoint x: 362, endPoint y: 109, distance: 414.5
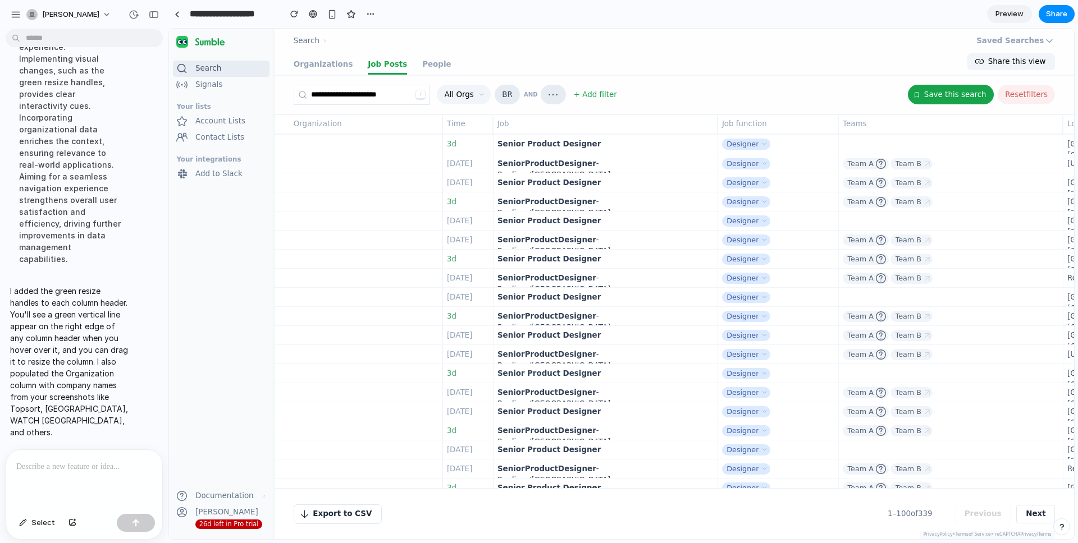
click at [362, 110] on div "**********" at bounding box center [674, 308] width 799 height 464
click at [581, 43] on div "Search › Saved Searches" at bounding box center [674, 41] width 799 height 25
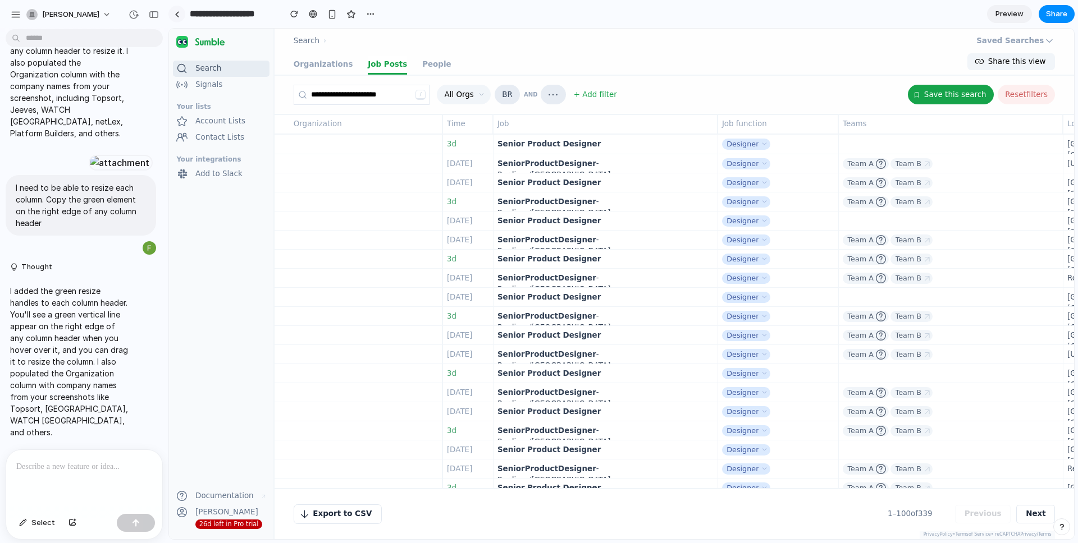
click at [184, 15] on link at bounding box center [176, 14] width 17 height 17
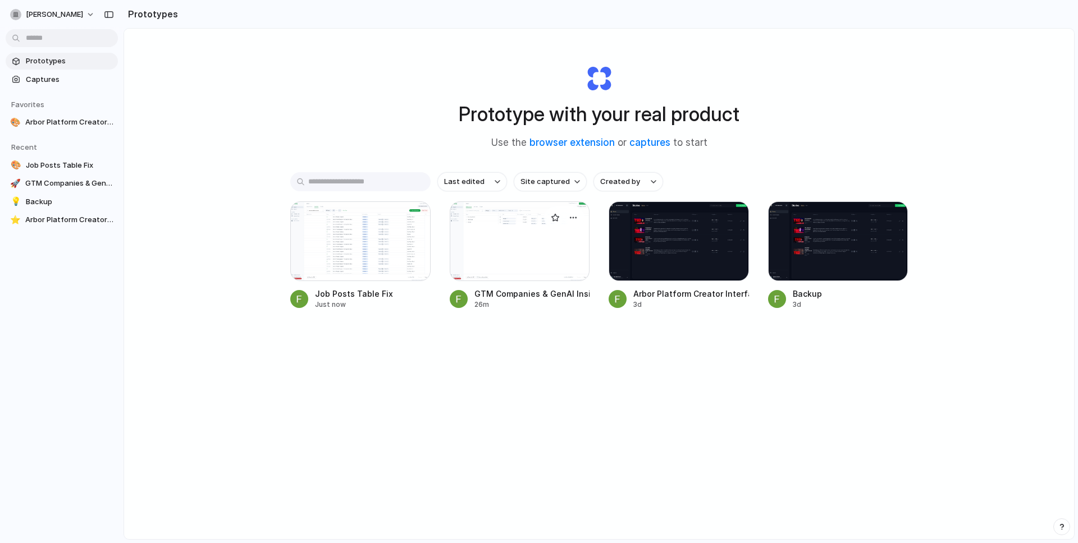
click at [511, 258] on div at bounding box center [520, 242] width 140 height 80
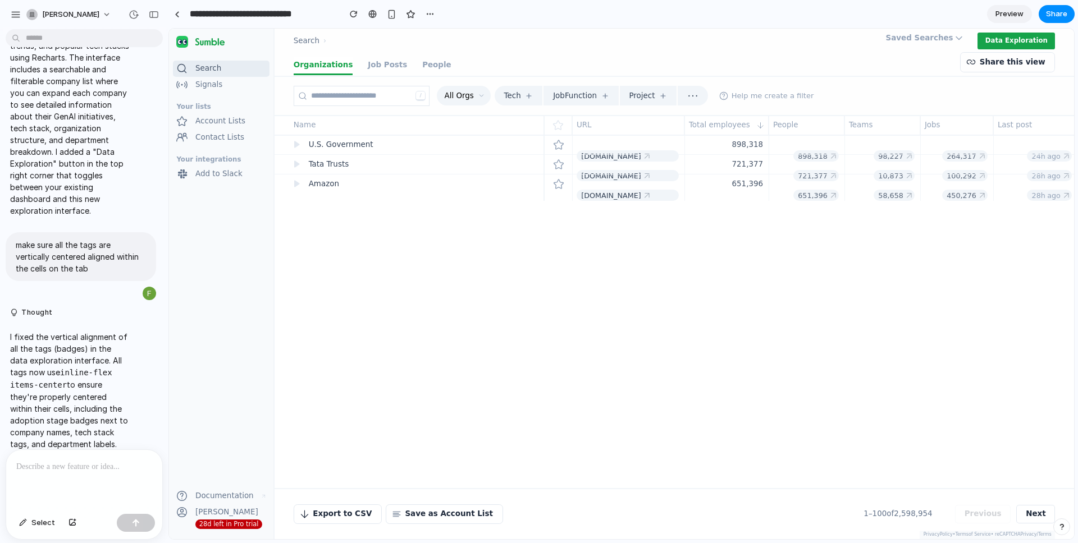
scroll to position [2, 0]
click at [74, 14] on span "[PERSON_NAME]" at bounding box center [70, 14] width 57 height 11
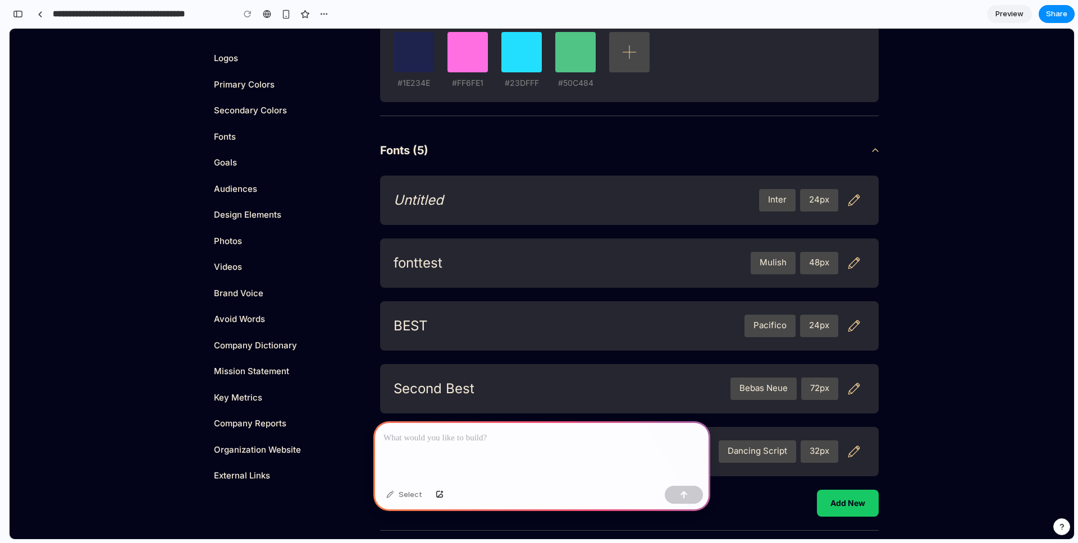
scroll to position [791, 0]
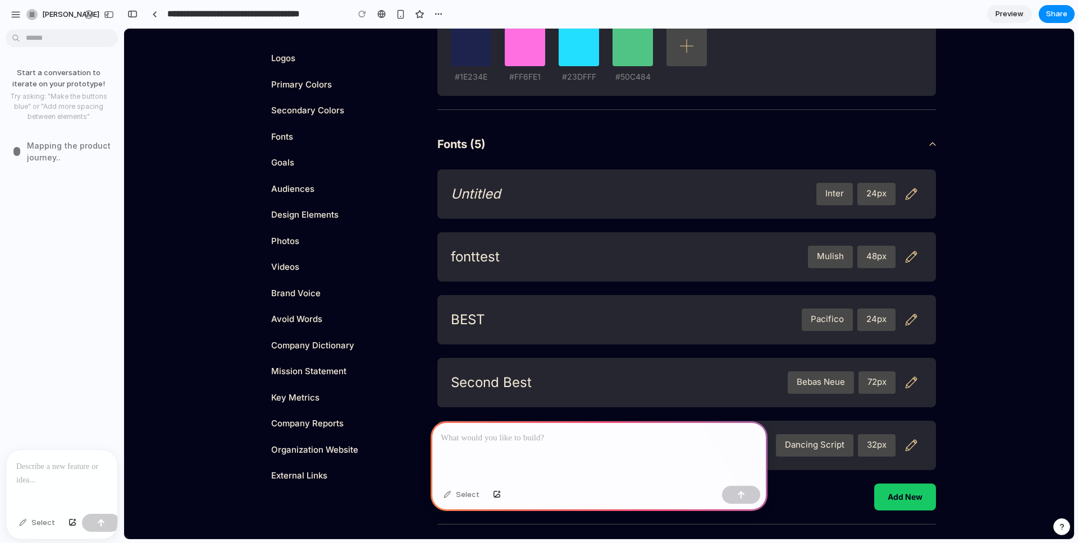
click at [39, 481] on div at bounding box center [61, 480] width 111 height 60
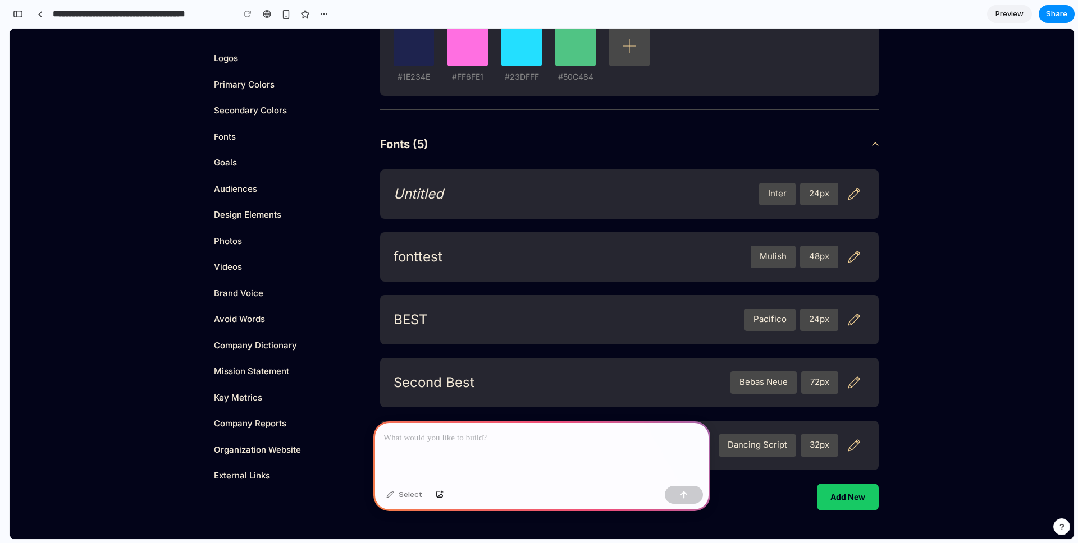
drag, startPoint x: 16, startPoint y: 15, endPoint x: 28, endPoint y: 21, distance: 13.1
click at [16, 15] on div "button" at bounding box center [18, 14] width 10 height 8
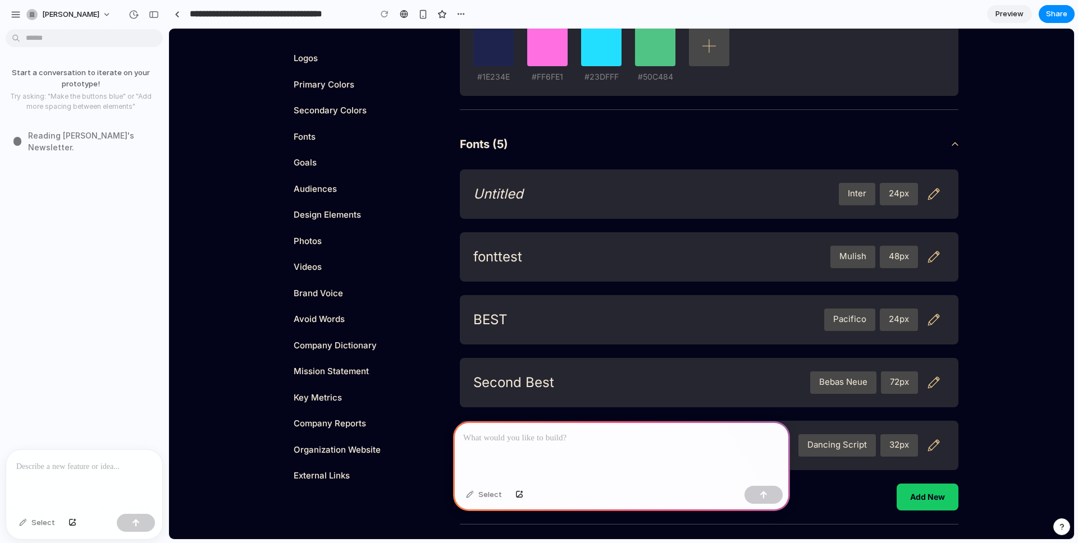
click at [65, 472] on p at bounding box center [84, 466] width 136 height 13
click at [56, 462] on p "**********" at bounding box center [94, 464] width 116 height 27
click at [37, 457] on p "**********" at bounding box center [94, 464] width 116 height 27
click at [83, 365] on div "Start a conversation to iterate on your prototype! Try asking: "Make the button…" at bounding box center [81, 242] width 162 height 416
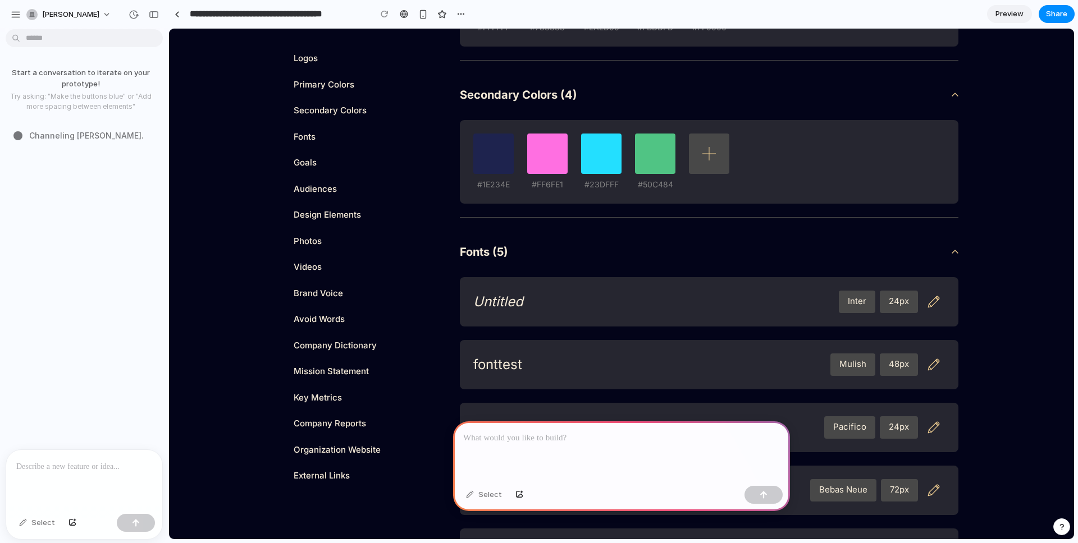
scroll to position [701, 0]
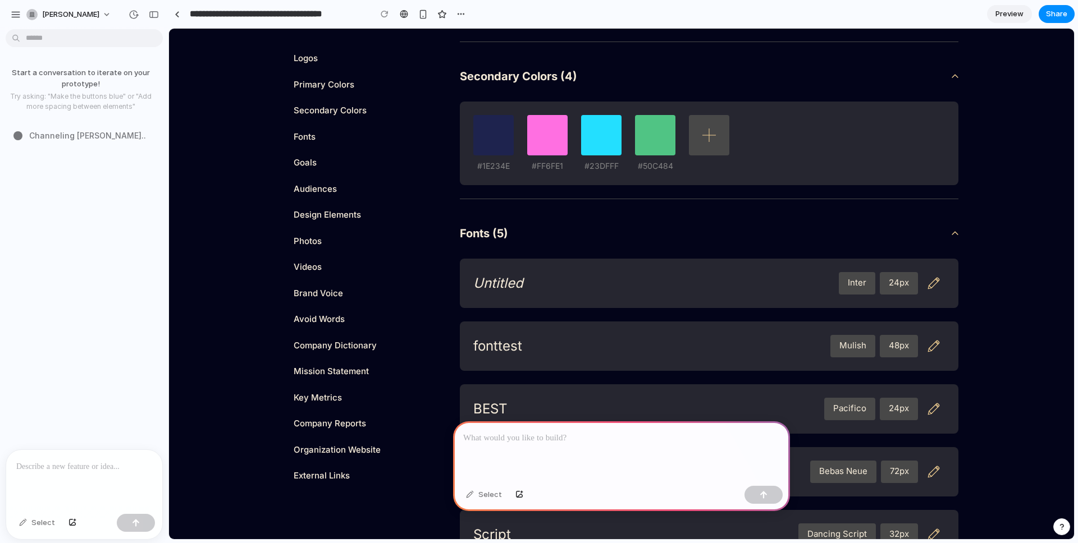
click at [56, 463] on p at bounding box center [84, 466] width 136 height 13
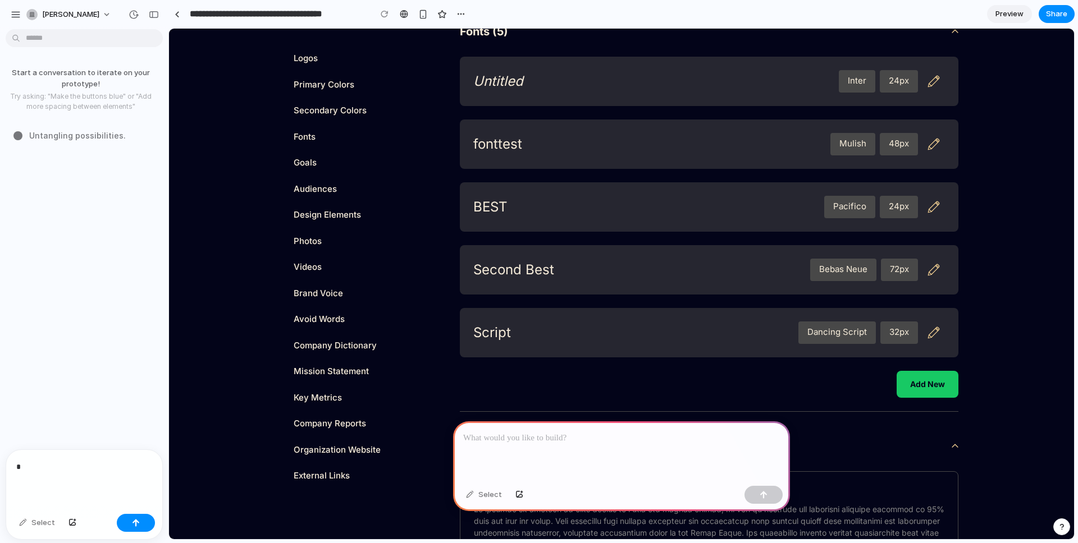
scroll to position [904, 0]
click at [35, 454] on div "*" at bounding box center [84, 480] width 156 height 60
click at [31, 479] on div "*" at bounding box center [84, 480] width 156 height 60
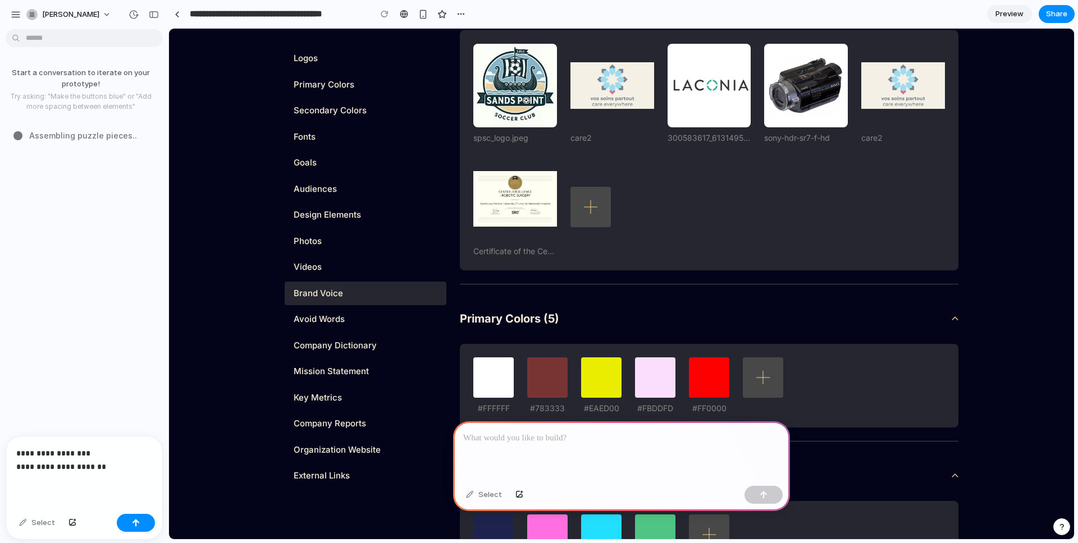
scroll to position [269, 0]
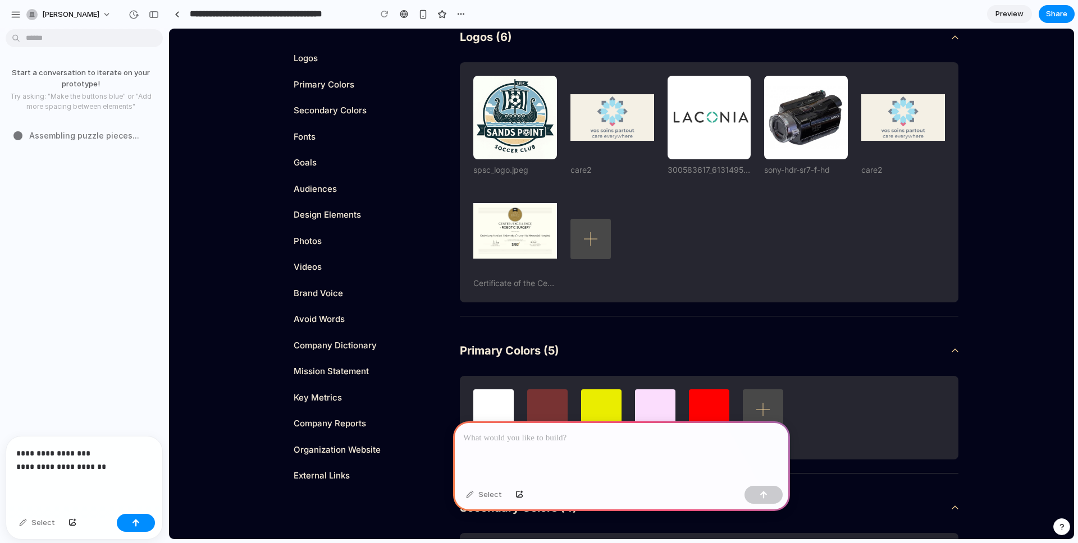
click at [101, 466] on p "**********" at bounding box center [84, 460] width 136 height 27
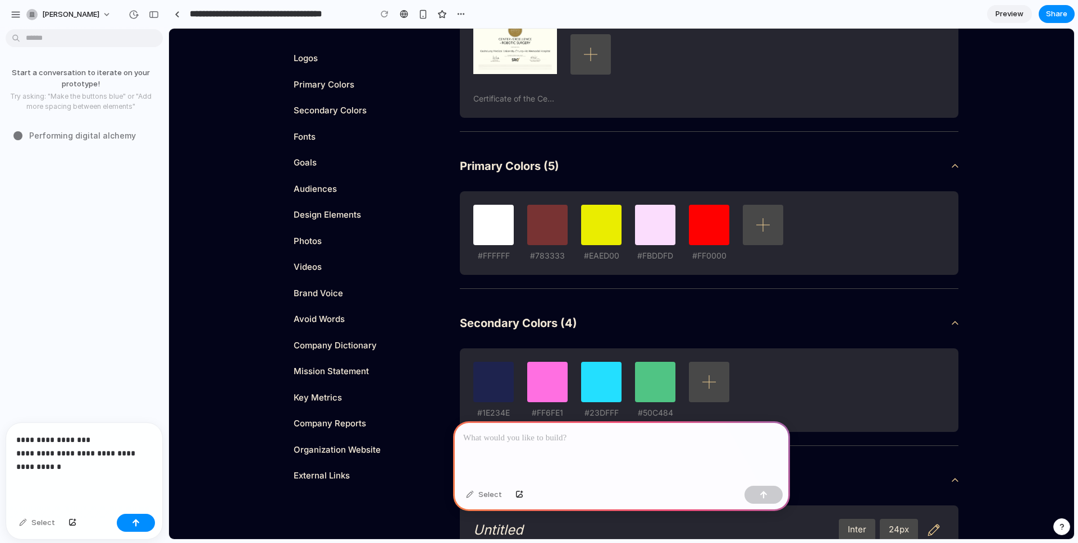
click at [70, 453] on p "**********" at bounding box center [84, 453] width 136 height 40
click at [85, 452] on p "**********" at bounding box center [84, 453] width 136 height 40
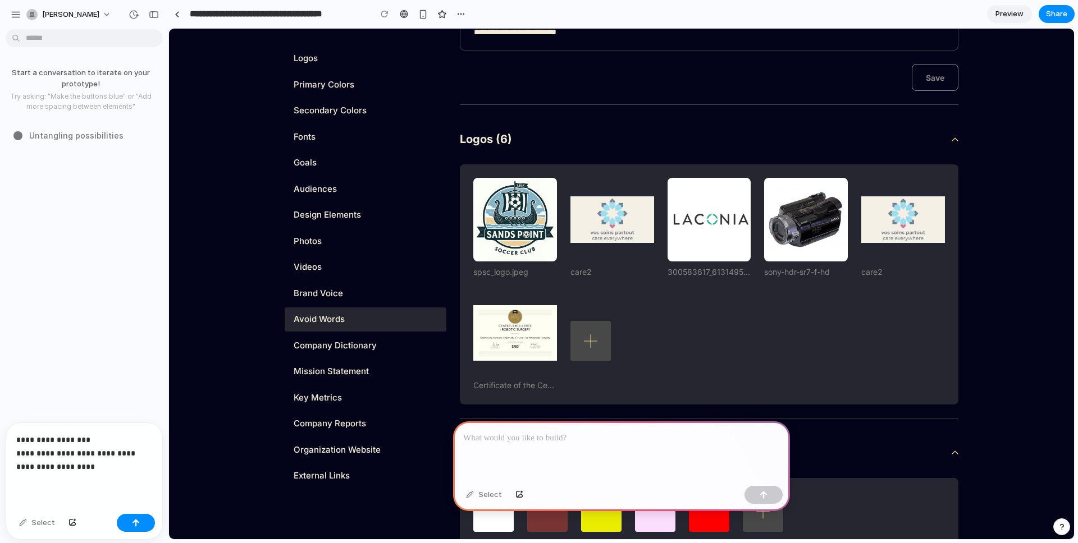
scroll to position [166, 0]
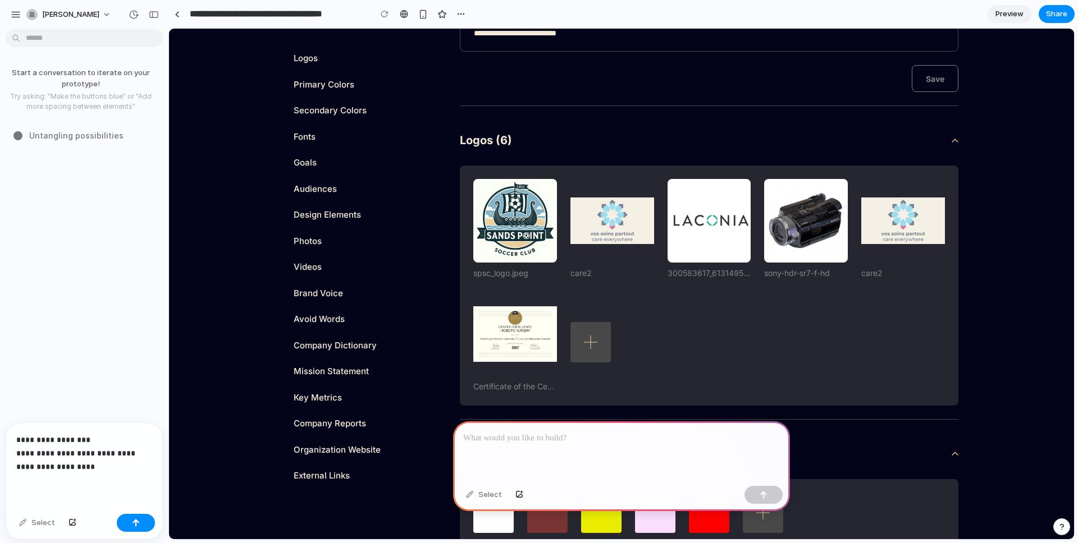
click at [137, 453] on p "**********" at bounding box center [84, 453] width 136 height 40
drag, startPoint x: 66, startPoint y: 468, endPoint x: 141, endPoint y: 454, distance: 76.6
click at [66, 468] on p "**********" at bounding box center [84, 453] width 136 height 40
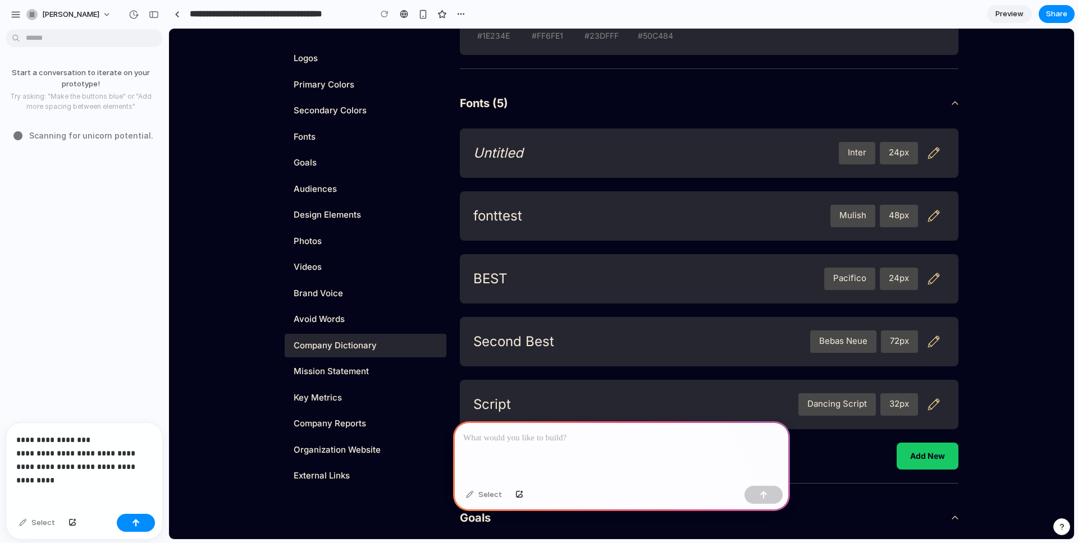
scroll to position [851, 0]
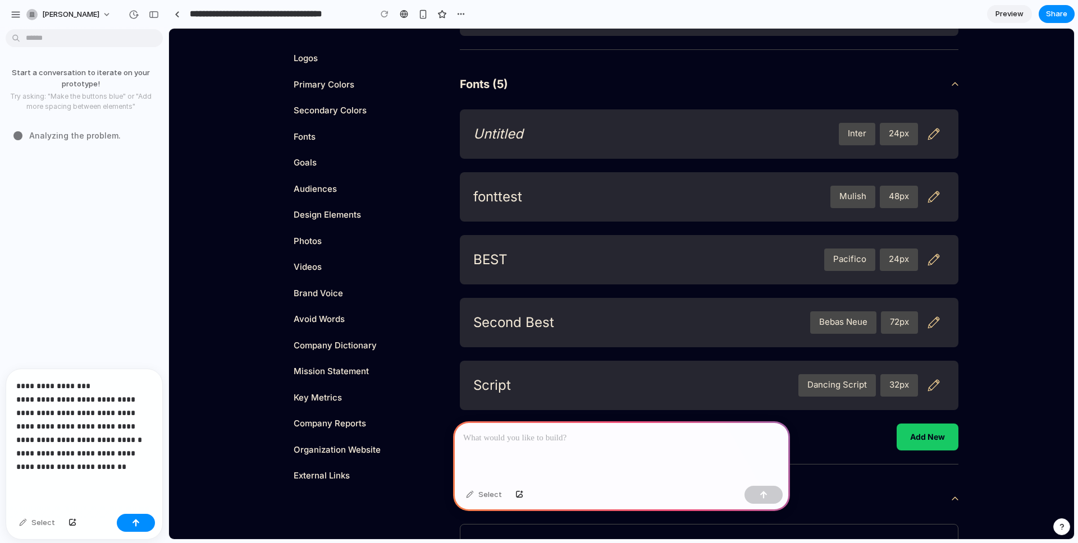
click at [28, 451] on p "**********" at bounding box center [84, 427] width 136 height 94
click at [76, 520] on button "button" at bounding box center [72, 523] width 19 height 18
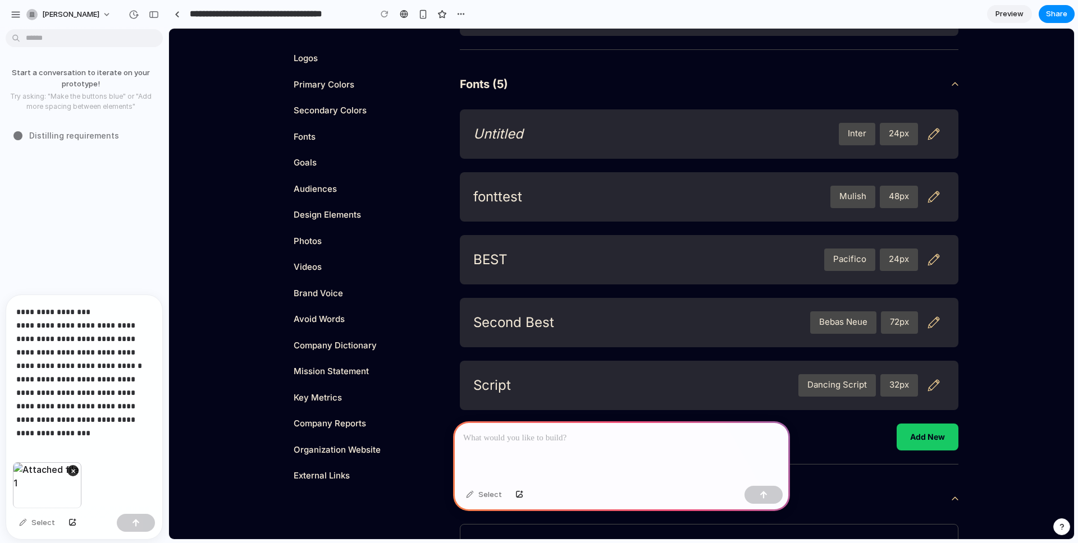
click at [65, 441] on div "**********" at bounding box center [84, 378] width 156 height 167
click at [116, 430] on p "**********" at bounding box center [84, 379] width 136 height 148
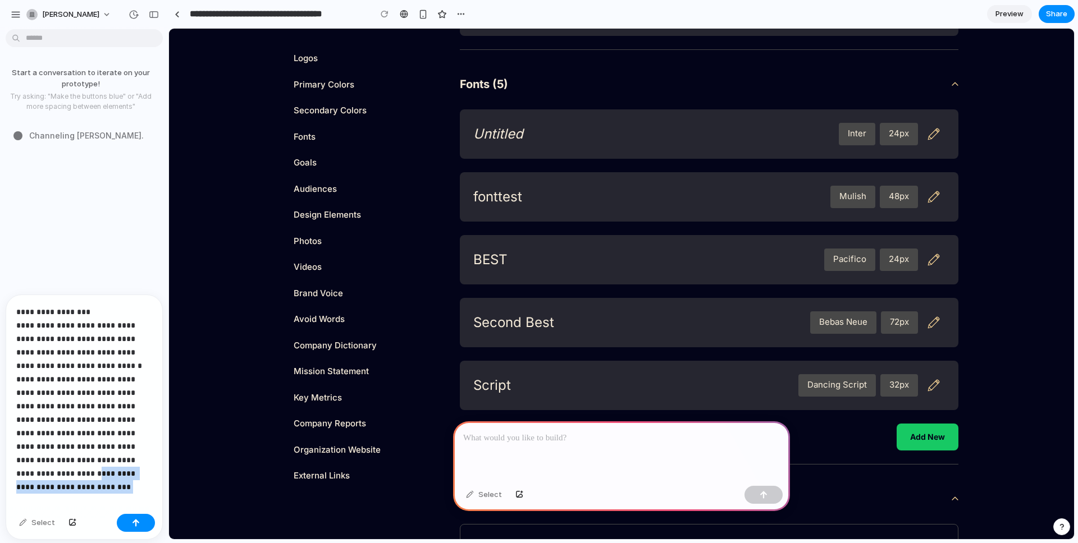
drag, startPoint x: 125, startPoint y: 471, endPoint x: 112, endPoint y: 481, distance: 15.6
click at [102, 462] on p "**********" at bounding box center [84, 392] width 136 height 175
click at [127, 518] on button "button" at bounding box center [136, 523] width 38 height 18
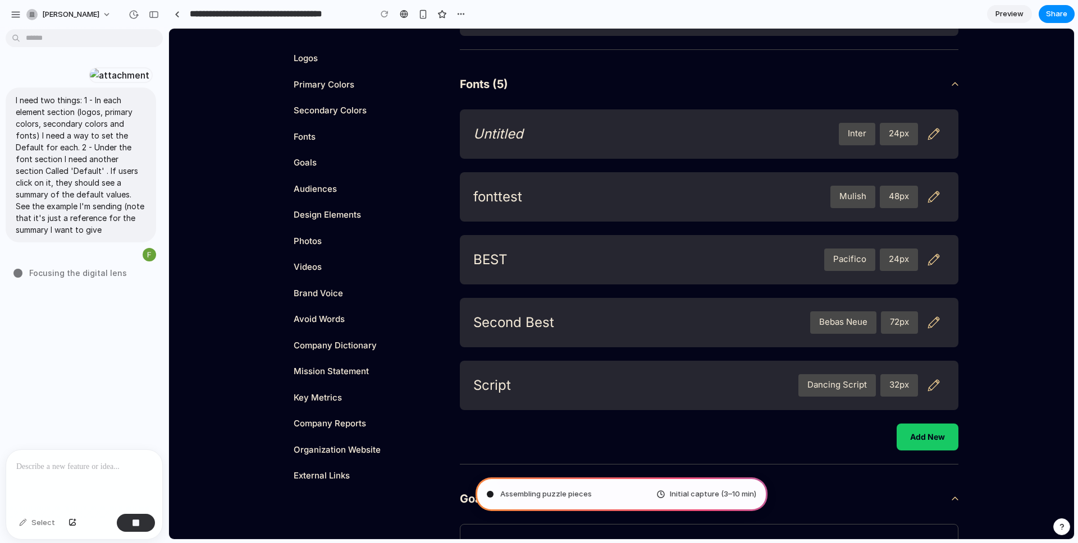
type input "**********"
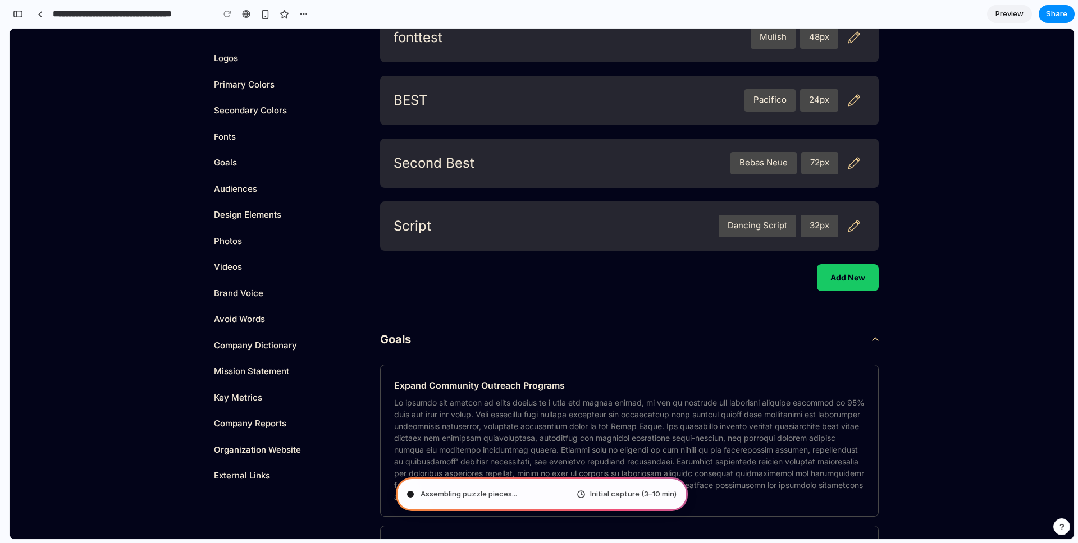
scroll to position [488, 0]
click at [21, 16] on div "button" at bounding box center [18, 14] width 10 height 8
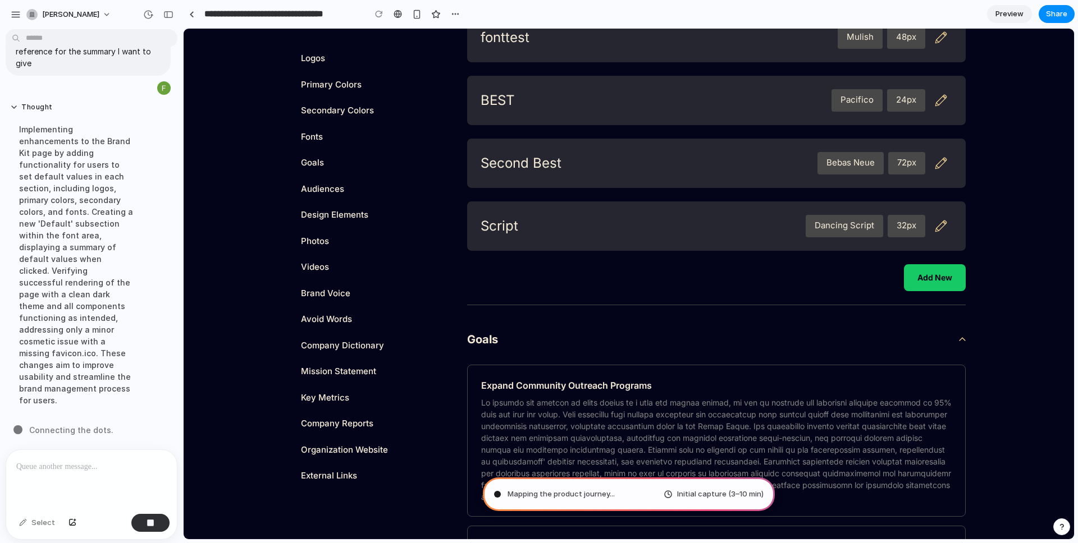
scroll to position [191, 0]
drag, startPoint x: 165, startPoint y: 269, endPoint x: 184, endPoint y: 270, distance: 19.1
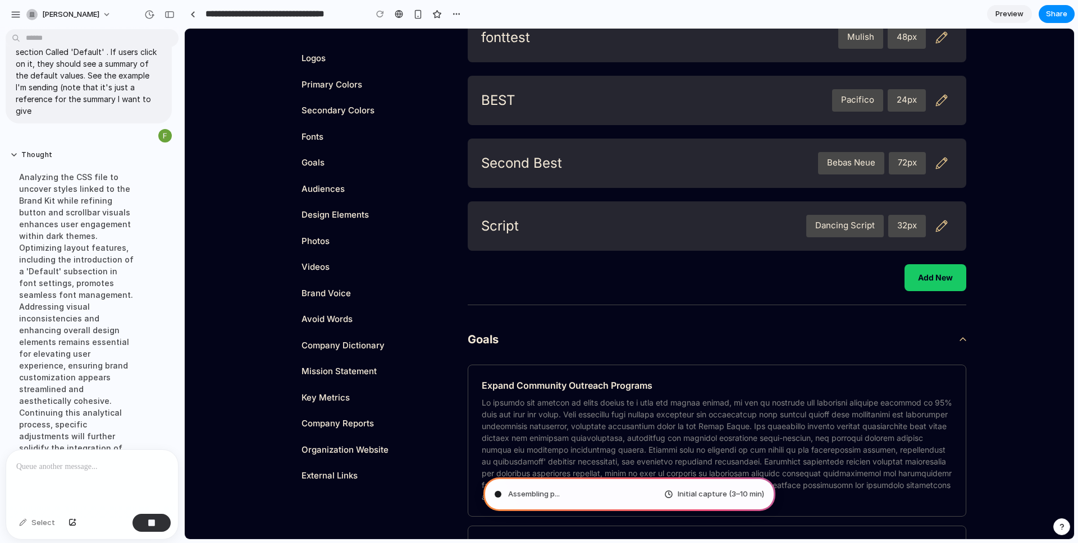
scroll to position [203, 0]
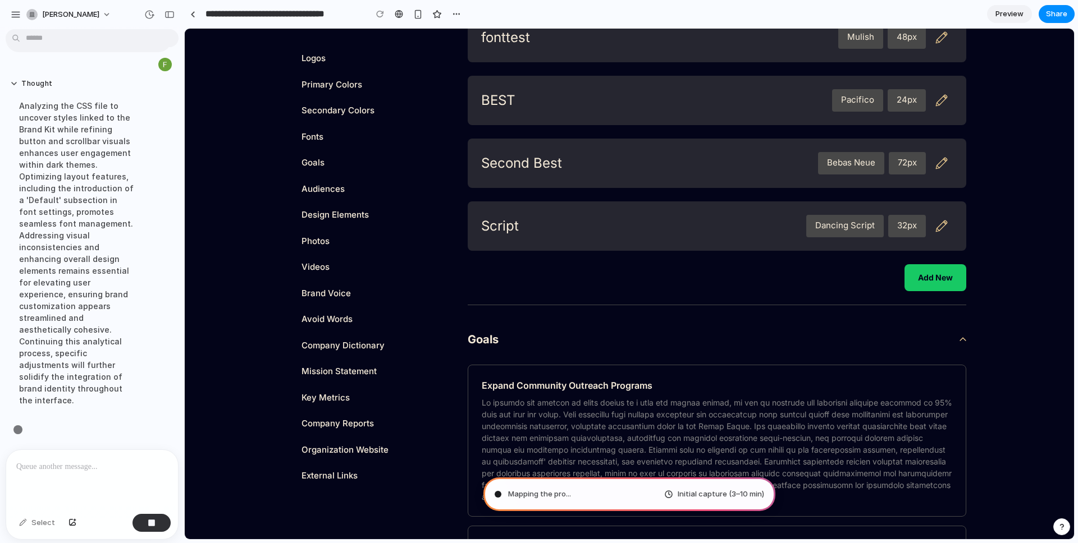
click at [93, 277] on div "Analyzing the CSS file to uncover styles linked to the Brand Kit while refining…" at bounding box center [76, 253] width 133 height 320
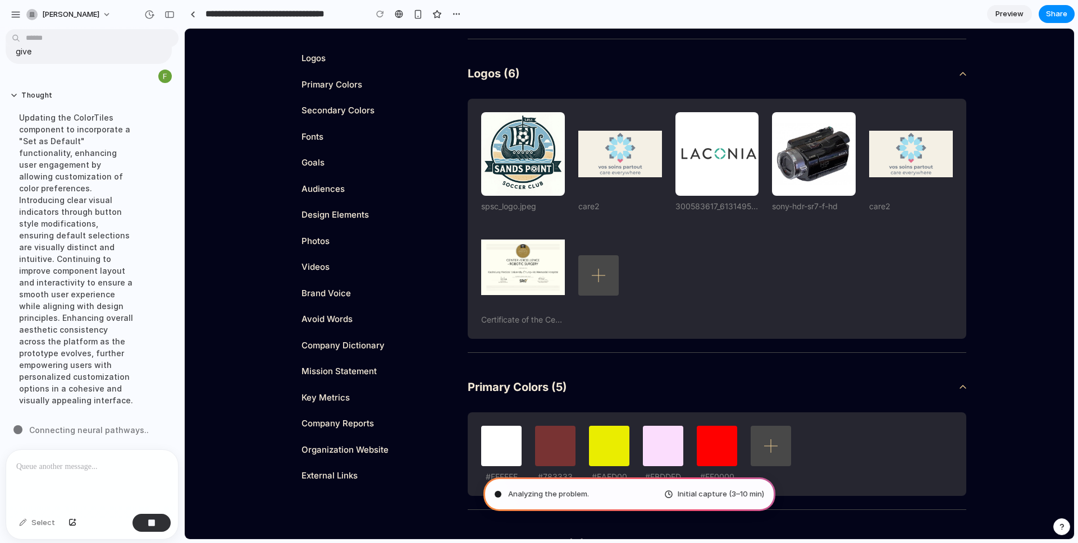
scroll to position [0, 0]
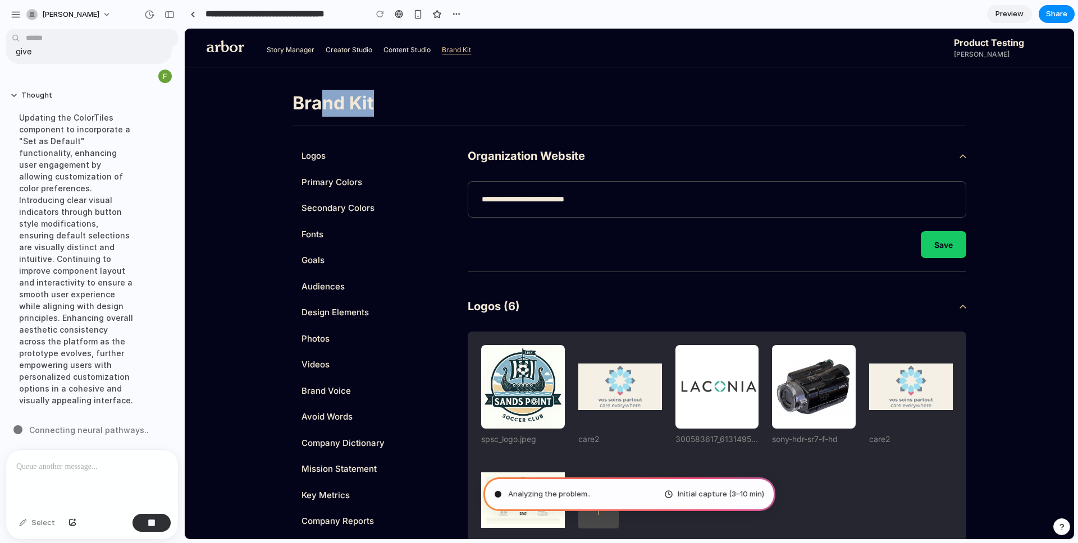
drag, startPoint x: 323, startPoint y: 112, endPoint x: 372, endPoint y: 103, distance: 49.2
click at [372, 103] on h1 "Brand Kit" at bounding box center [630, 103] width 674 height 27
click at [293, 49] on link "Story Manager" at bounding box center [291, 50] width 48 height 10
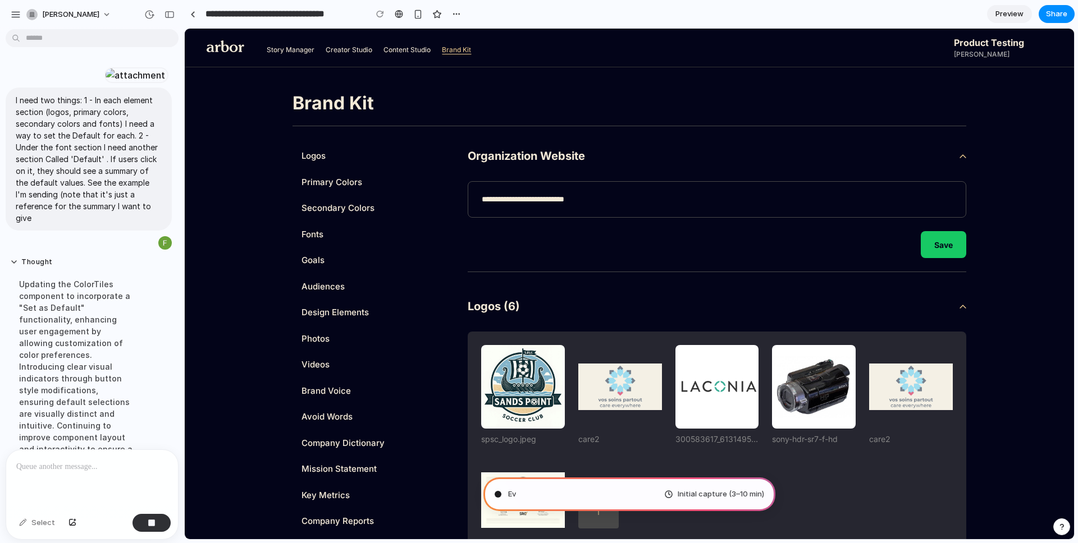
click at [365, 52] on link "Creator Studio" at bounding box center [349, 50] width 47 height 10
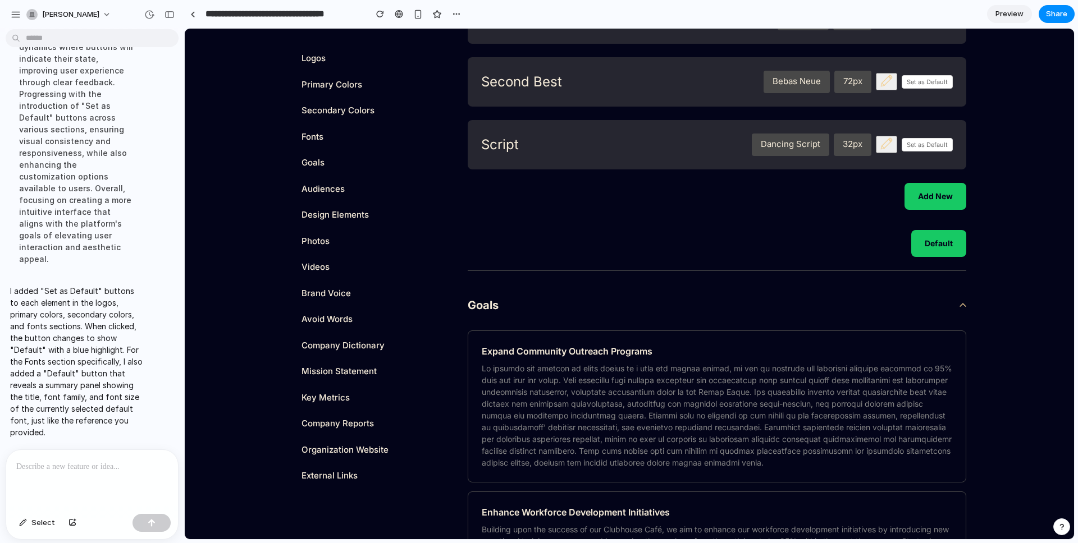
scroll to position [1120, 0]
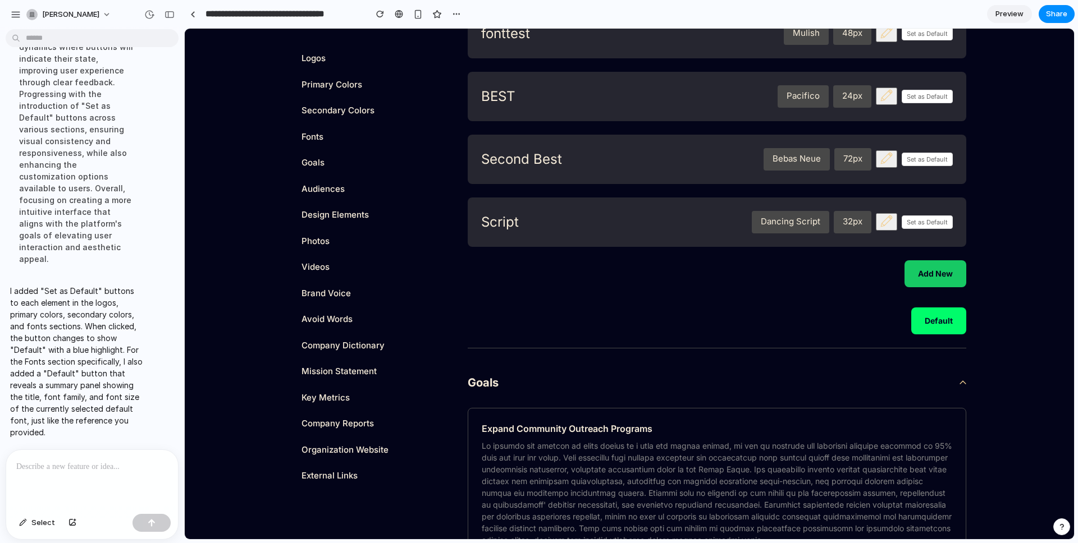
click at [937, 320] on button "Default" at bounding box center [938, 321] width 55 height 27
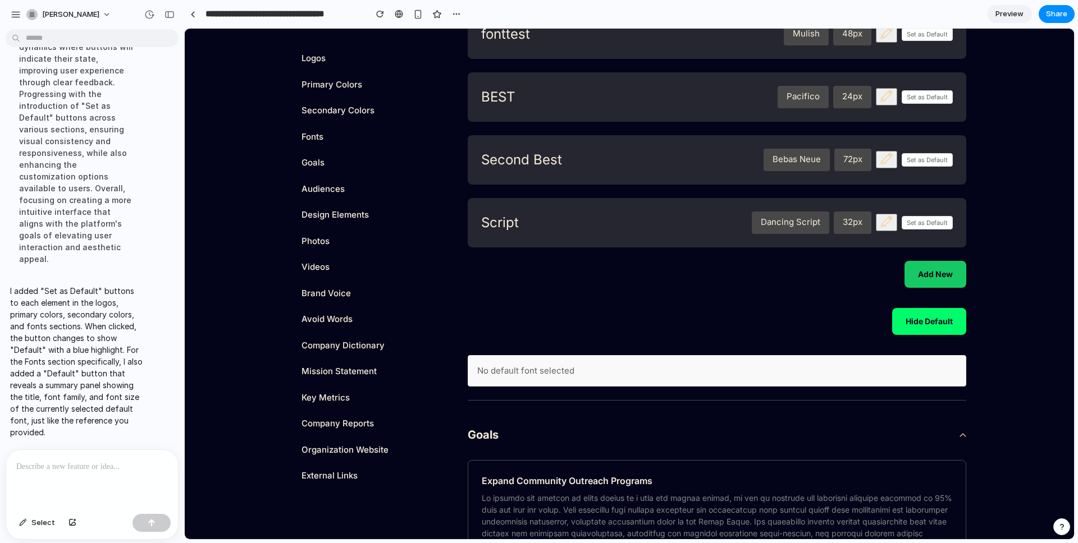
scroll to position [1121, 0]
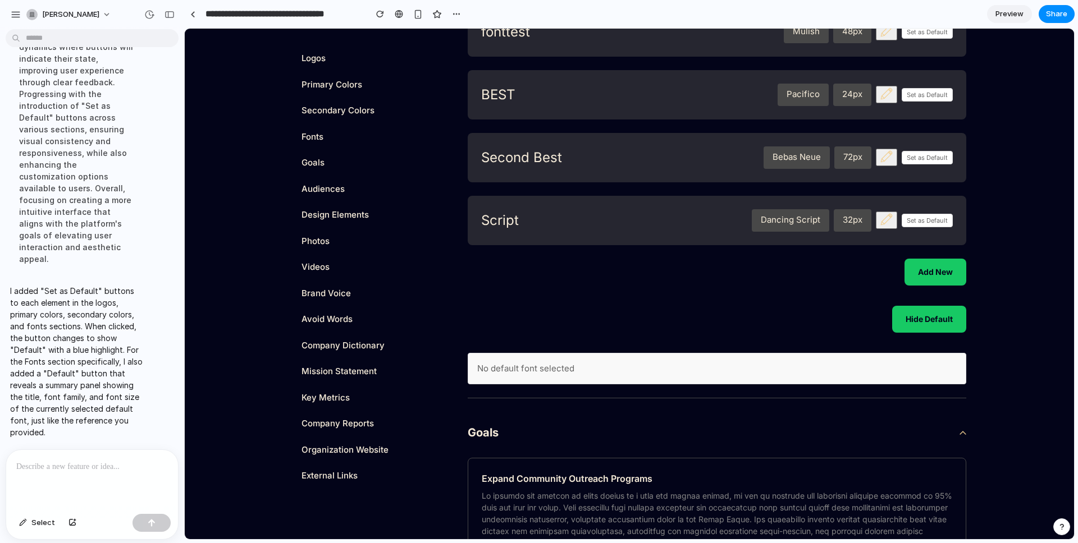
drag, startPoint x: 518, startPoint y: 365, endPoint x: 537, endPoint y: 365, distance: 19.1
click at [518, 365] on div "No default font selected" at bounding box center [717, 369] width 499 height 32
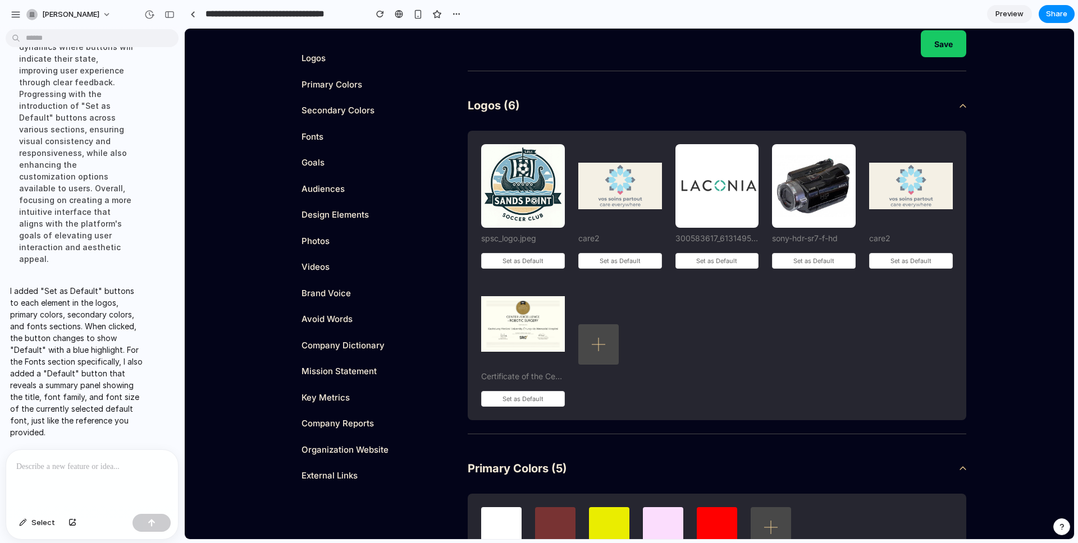
scroll to position [204, 0]
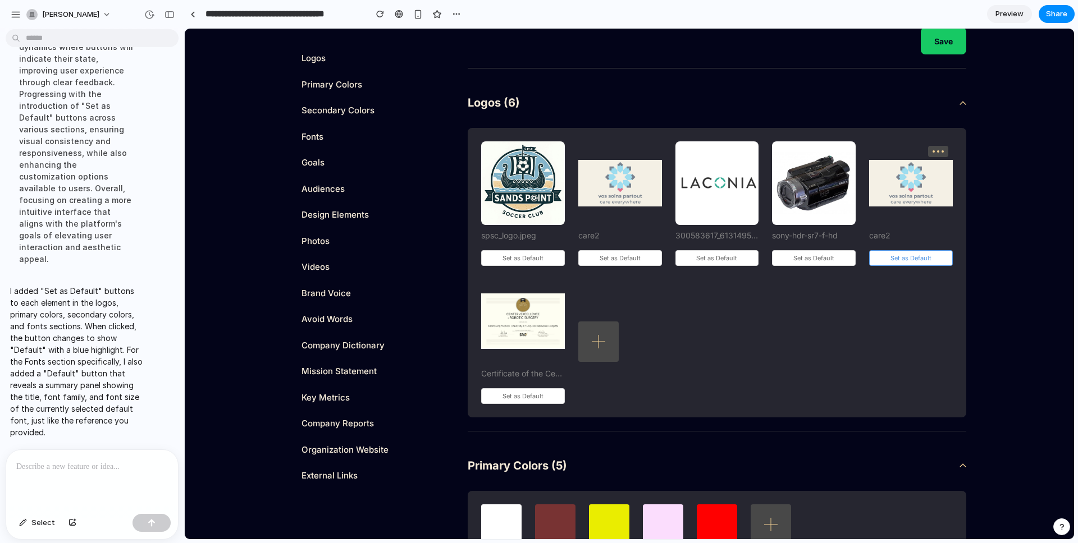
click at [901, 256] on button "Set as Default" at bounding box center [911, 258] width 84 height 16
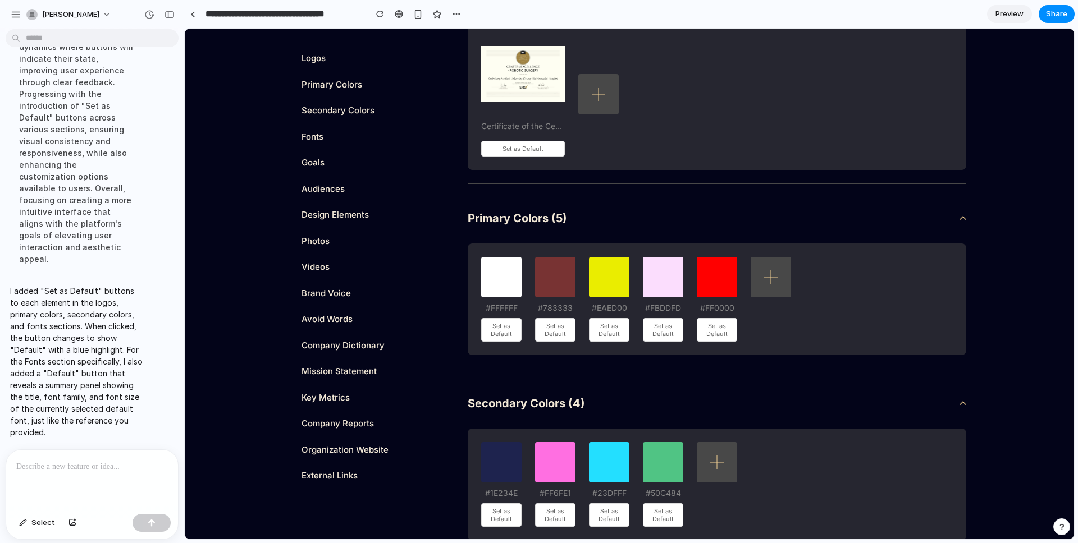
scroll to position [479, 0]
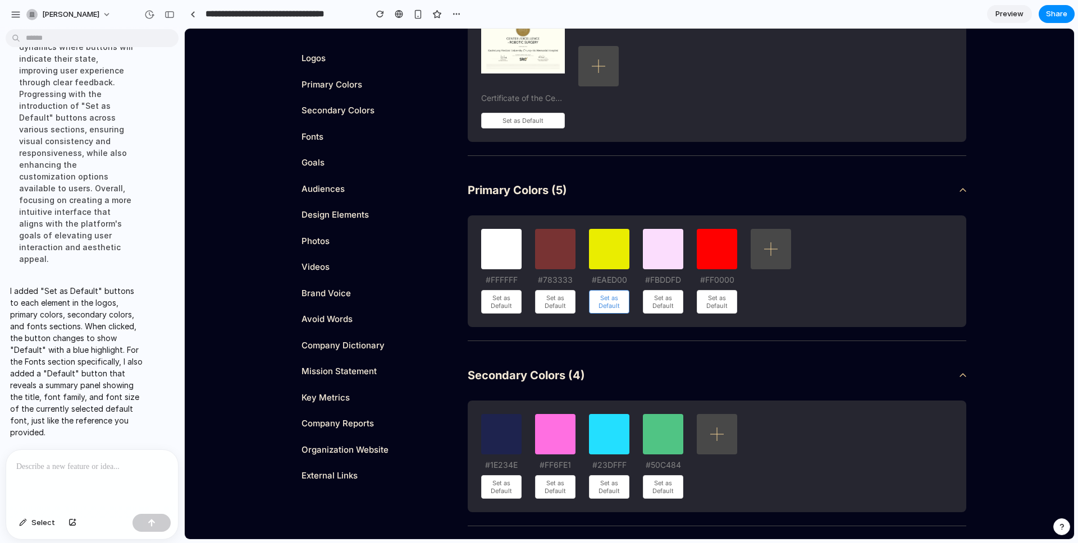
click at [595, 309] on button "Set as Default" at bounding box center [609, 302] width 40 height 24
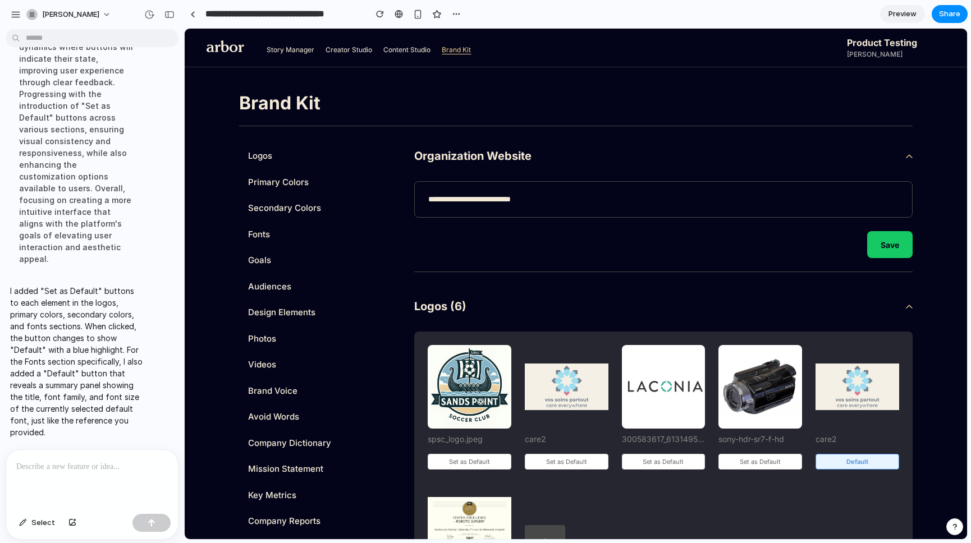
scroll to position [332, 0]
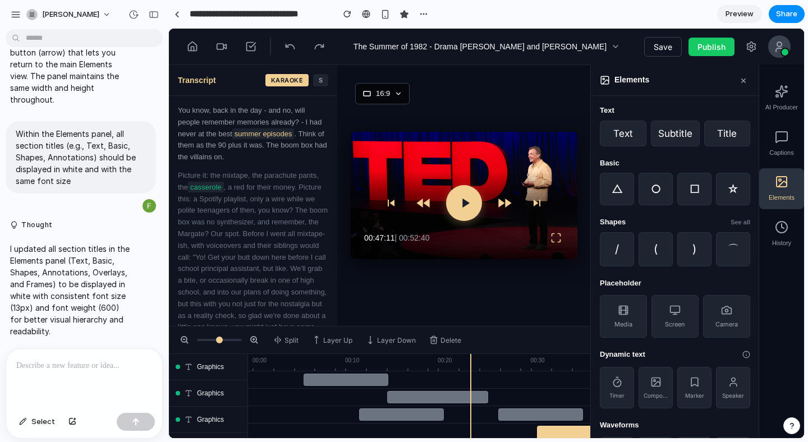
scroll to position [5783, 0]
click at [30, 17] on div "button" at bounding box center [31, 14] width 11 height 11
click at [12, 16] on div "Settings Invite members Change theme Sign out" at bounding box center [404, 221] width 808 height 442
click at [150, 11] on div "button" at bounding box center [154, 15] width 10 height 8
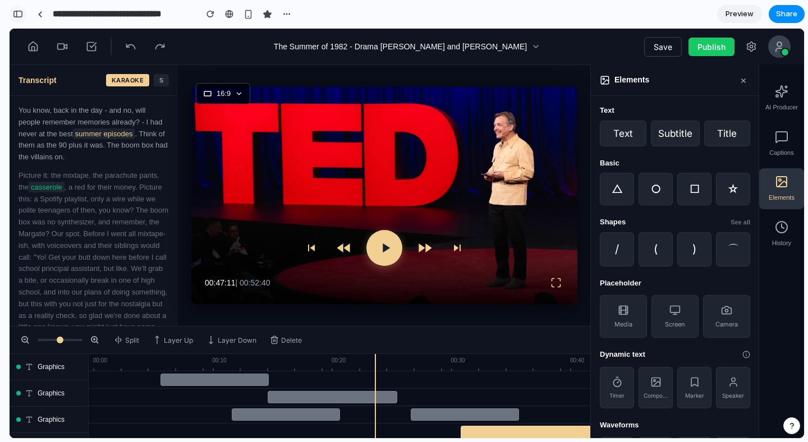
click at [21, 14] on div "button" at bounding box center [18, 14] width 10 height 8
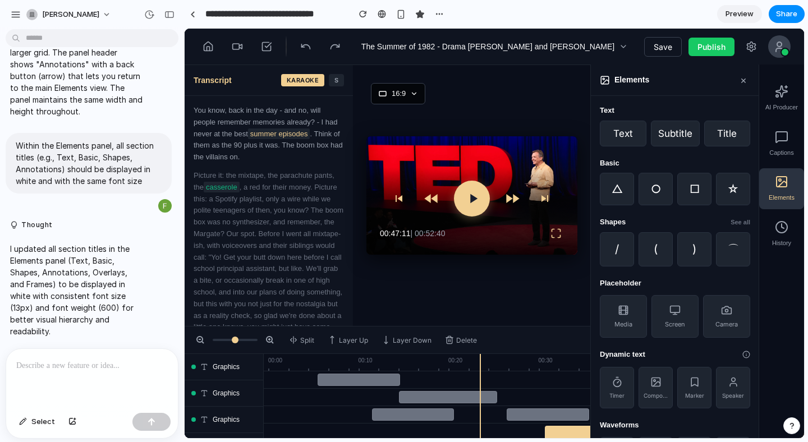
scroll to position [5577, 0]
click at [13, 13] on div "button" at bounding box center [16, 15] width 10 height 10
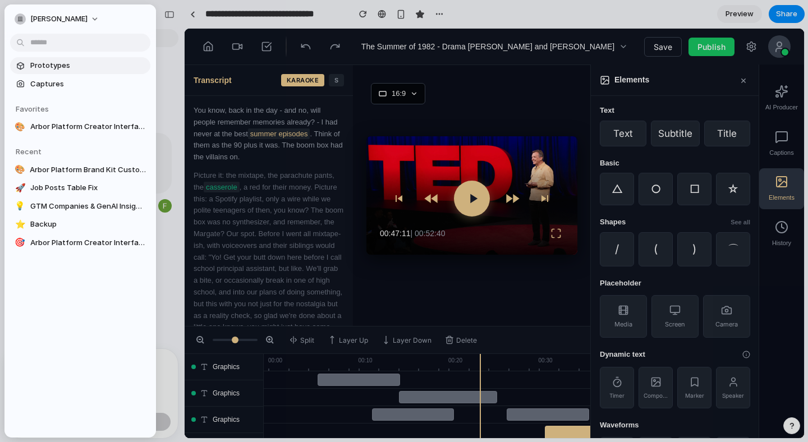
click at [52, 66] on span "Prototypes" at bounding box center [88, 65] width 116 height 11
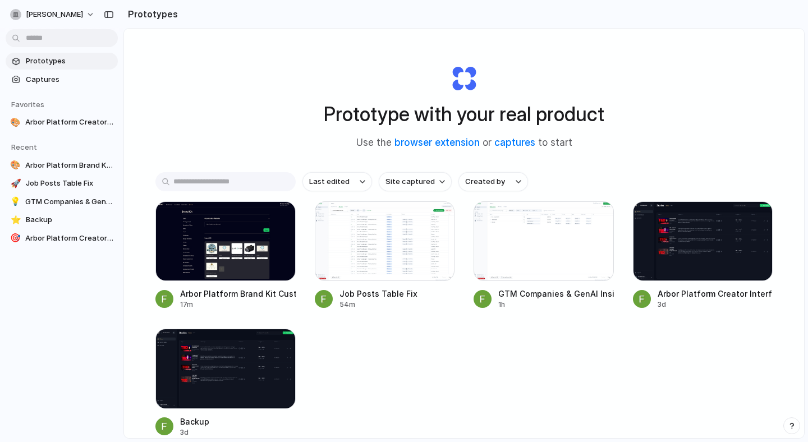
click at [426, 395] on div "Arbor Platform Brand Kit Customizer 17m Job Posts Table Fix 54m GTM Companies &…" at bounding box center [465, 320] width 618 height 236
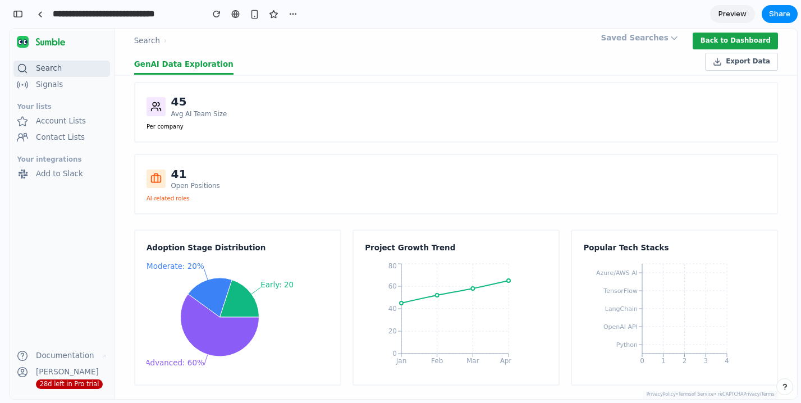
scroll to position [507, 0]
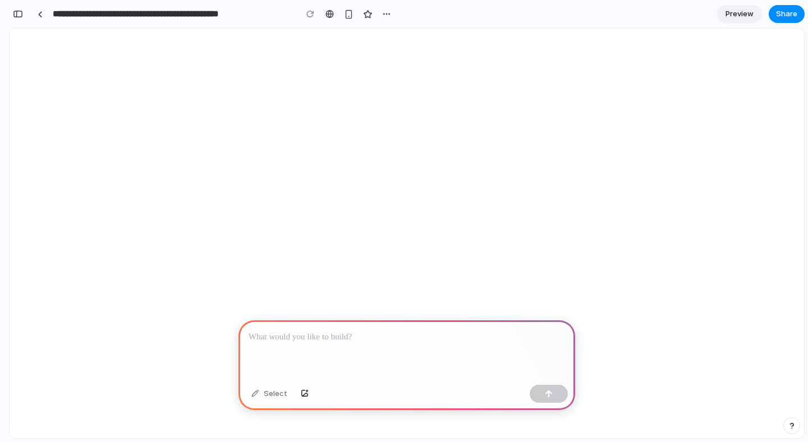
click at [336, 343] on p at bounding box center [407, 337] width 317 height 13
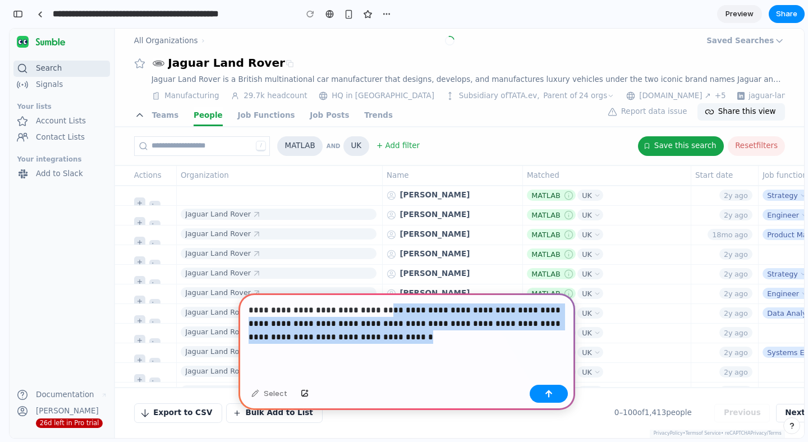
drag, startPoint x: 369, startPoint y: 341, endPoint x: 375, endPoint y: 311, distance: 30.4
click at [375, 311] on p "**********" at bounding box center [407, 324] width 317 height 40
click at [333, 329] on p "**********" at bounding box center [407, 324] width 317 height 40
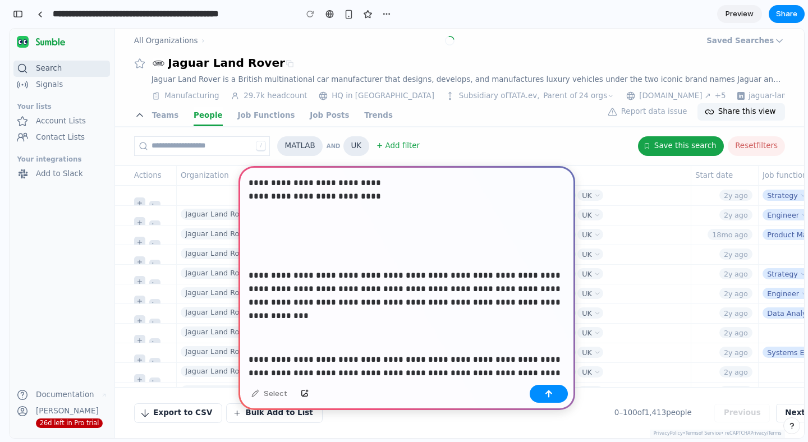
click at [360, 253] on p at bounding box center [407, 247] width 317 height 27
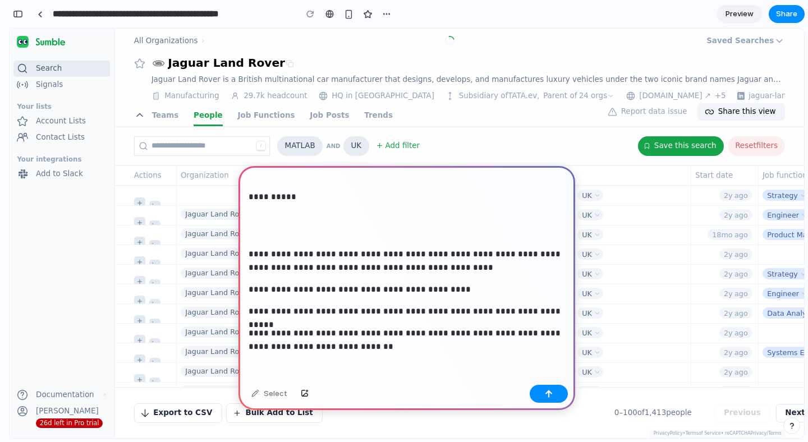
scroll to position [1178, 0]
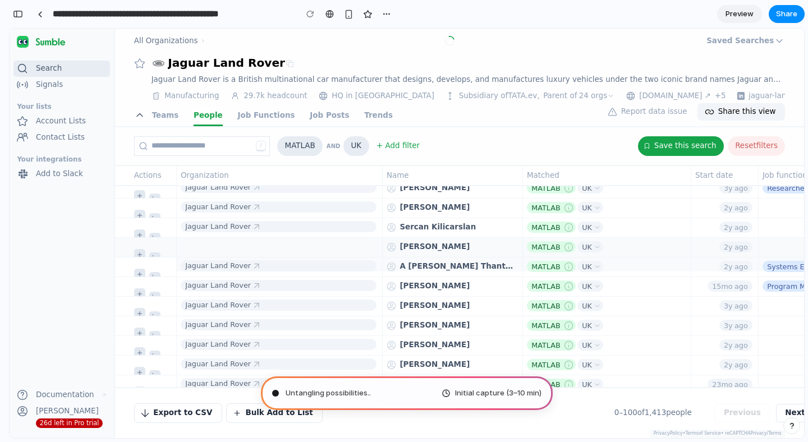
scroll to position [0, 0]
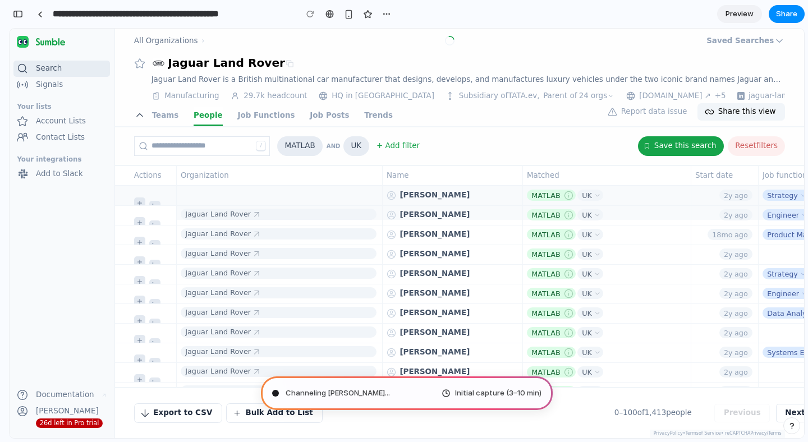
click at [254, 202] on link at bounding box center [279, 204] width 196 height 7
click at [245, 214] on link at bounding box center [279, 216] width 196 height 7
click at [240, 218] on link at bounding box center [279, 216] width 196 height 7
click at [241, 231] on link at bounding box center [279, 229] width 196 height 7
click at [130, 10] on input "**********" at bounding box center [172, 14] width 243 height 20
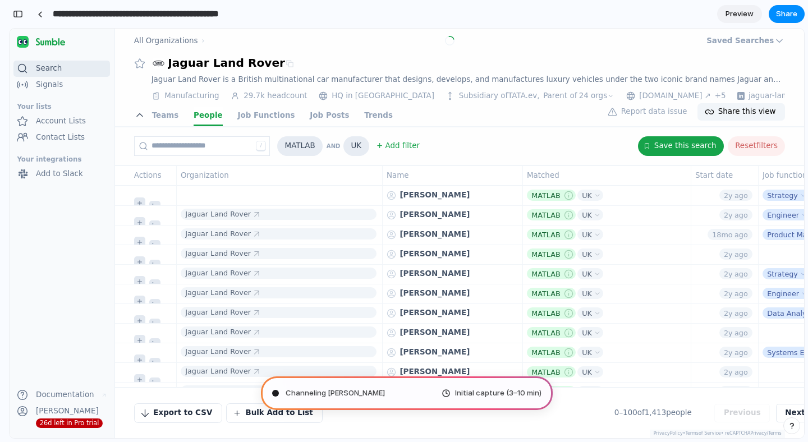
click at [16, 12] on div "button" at bounding box center [18, 14] width 10 height 8
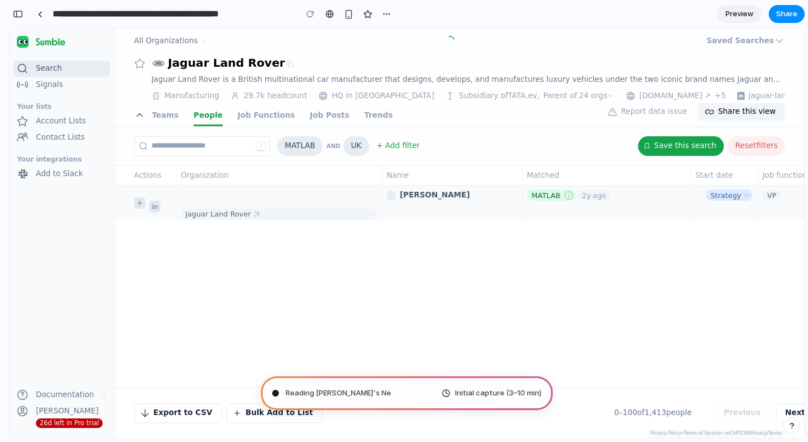
click at [252, 208] on link at bounding box center [279, 204] width 196 height 7
drag, startPoint x: 598, startPoint y: 204, endPoint x: 604, endPoint y: 199, distance: 7.1
click at [598, 204] on link "MATLAB [DATE]" at bounding box center [606, 195] width 158 height 19
drag, startPoint x: 616, startPoint y: 192, endPoint x: 507, endPoint y: 252, distance: 124.1
click at [615, 193] on link "MATLAB [DATE]" at bounding box center [606, 195] width 158 height 19
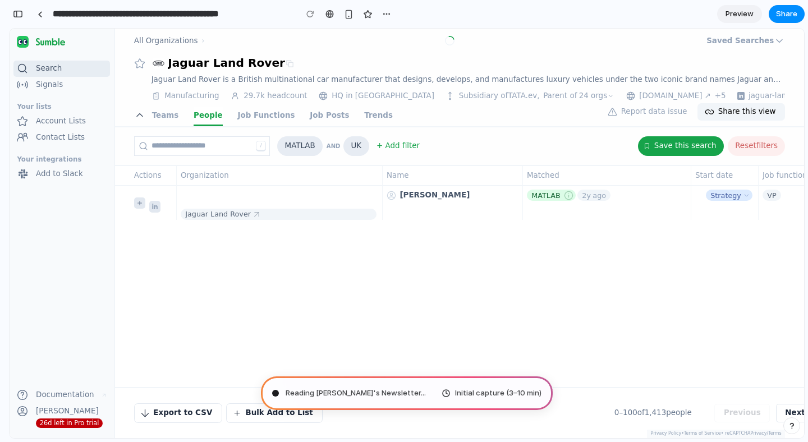
click at [339, 391] on span "Reading [PERSON_NAME]'s Newsletter ..." at bounding box center [356, 393] width 140 height 11
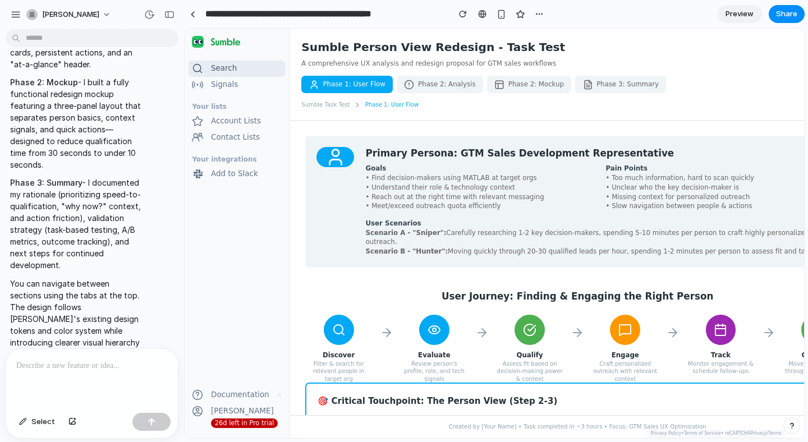
drag, startPoint x: 417, startPoint y: 83, endPoint x: 449, endPoint y: 83, distance: 32.0
click at [417, 83] on button "Phase 2: Analysis" at bounding box center [440, 84] width 86 height 17
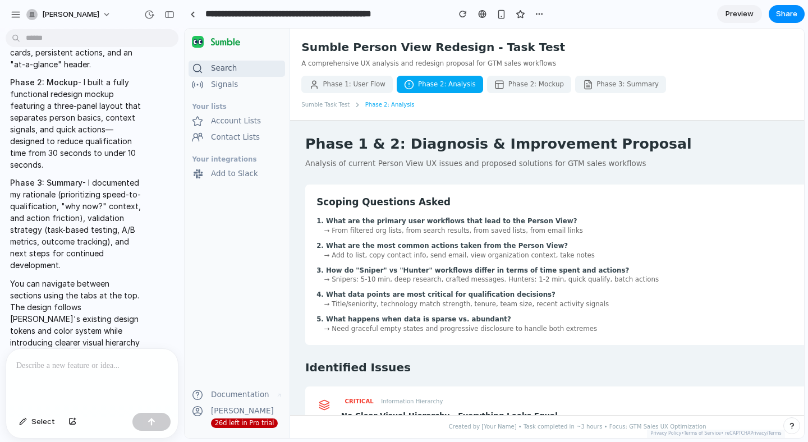
click at [533, 84] on button "Phase 2: Mockup" at bounding box center [529, 84] width 85 height 17
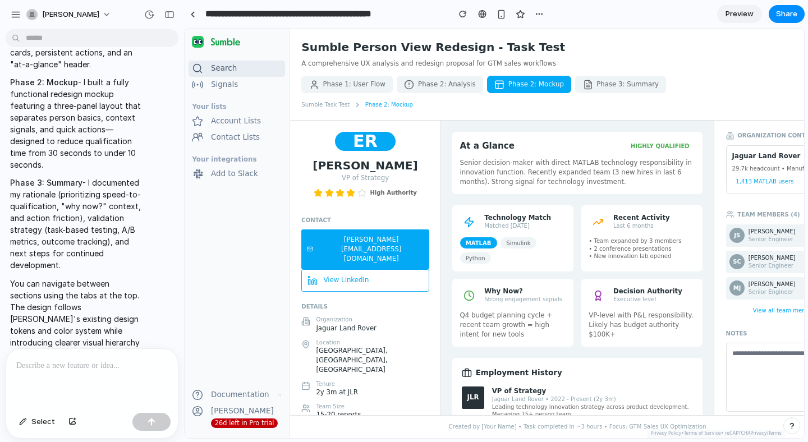
click at [594, 83] on button "Phase 3: Summary" at bounding box center [620, 84] width 91 height 17
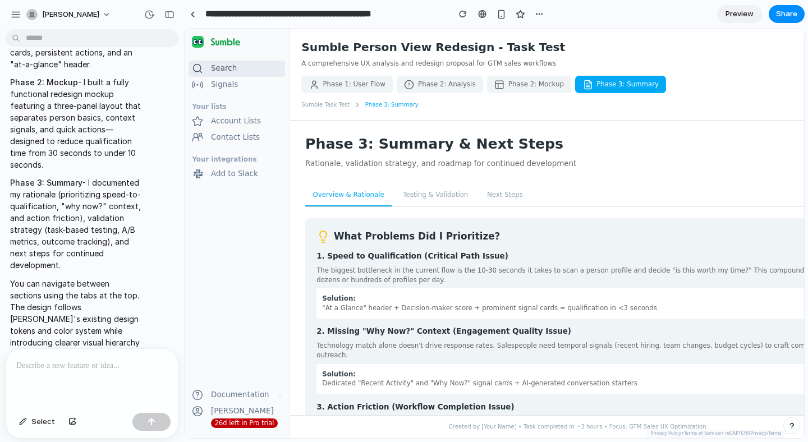
click at [405, 84] on icon at bounding box center [409, 85] width 10 height 10
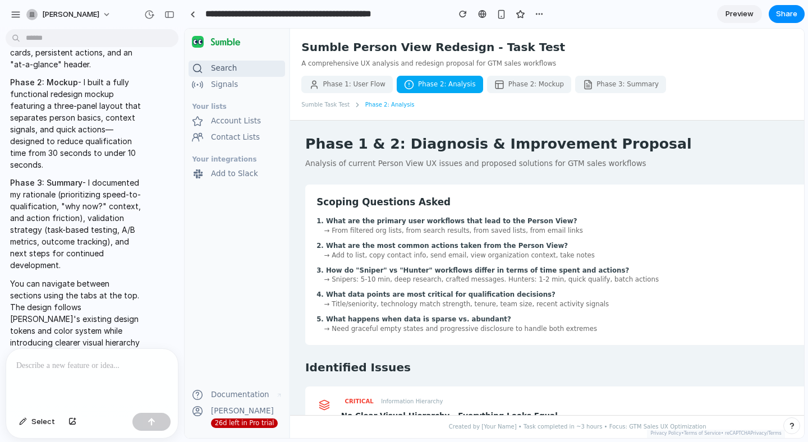
click at [382, 84] on button "Phase 1: User Flow" at bounding box center [347, 84] width 92 height 17
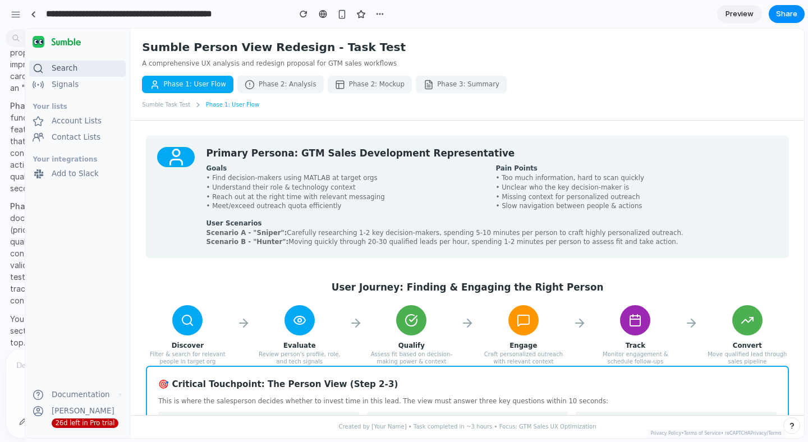
drag, startPoint x: 182, startPoint y: 57, endPoint x: 25, endPoint y: 68, distance: 158.1
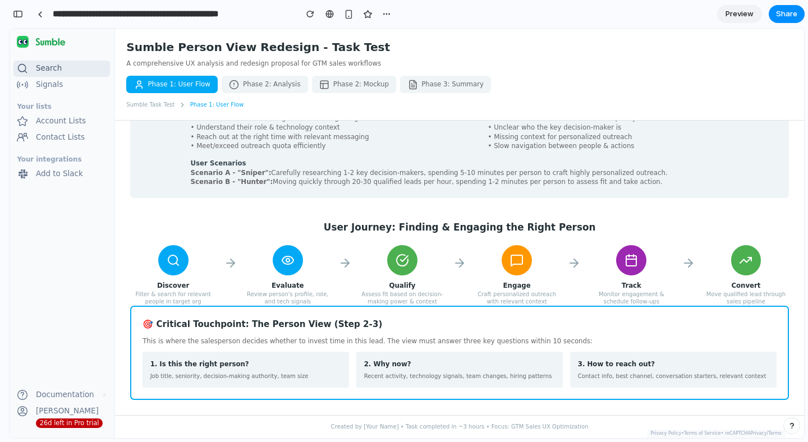
scroll to position [61, 0]
click at [342, 223] on h2 "User Journey: Finding & Engaging the Right Person" at bounding box center [459, 227] width 659 height 13
drag, startPoint x: 295, startPoint y: 327, endPoint x: 368, endPoint y: 328, distance: 73.0
click at [368, 328] on h3 "🎯 Critical Touchpoint: The Person View (Step 2-3)" at bounding box center [460, 324] width 634 height 13
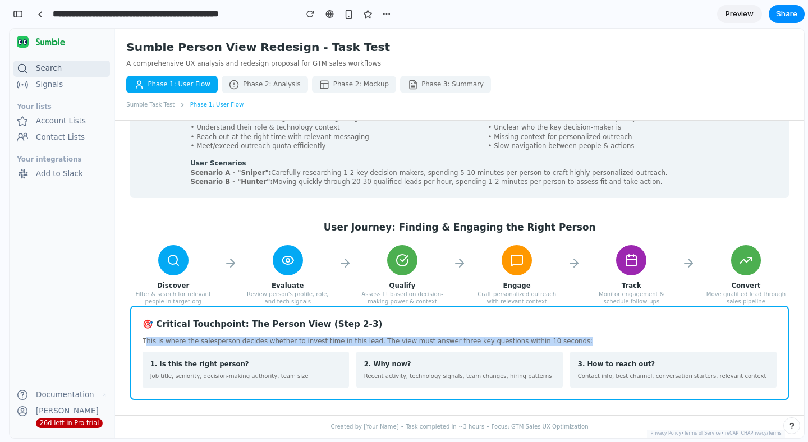
drag, startPoint x: 147, startPoint y: 340, endPoint x: 577, endPoint y: 343, distance: 430.1
click at [577, 343] on p "This is where the salesperson decides whether to invest time in this lead. The …" at bounding box center [460, 342] width 634 height 10
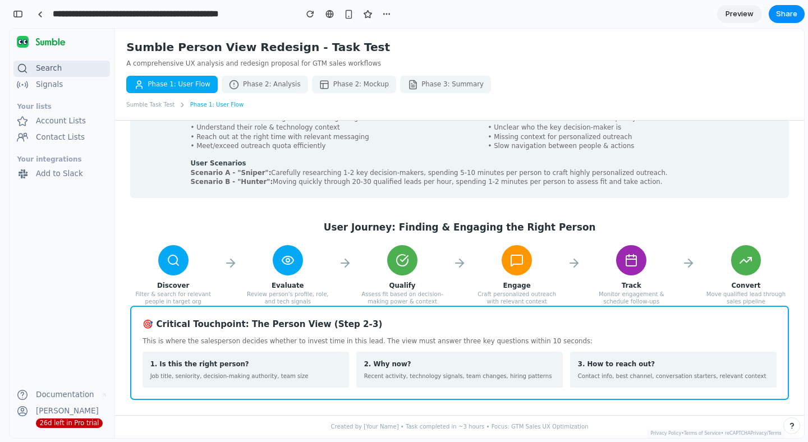
click at [577, 343] on p "This is where the salesperson decides whether to invest time in this lead. The …" at bounding box center [460, 342] width 634 height 10
drag, startPoint x: 157, startPoint y: 363, endPoint x: 246, endPoint y: 361, distance: 88.7
click at [246, 361] on h4 "1. Is this the right person?" at bounding box center [245, 365] width 191 height 10
drag, startPoint x: 157, startPoint y: 374, endPoint x: 290, endPoint y: 374, distance: 133.6
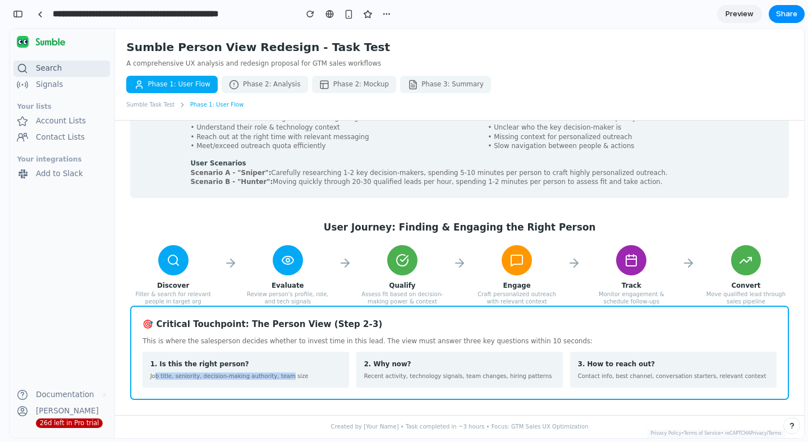
click at [290, 374] on p "Job title, seniority, decision-making authority, team size" at bounding box center [245, 376] width 191 height 7
drag, startPoint x: 372, startPoint y: 364, endPoint x: 412, endPoint y: 364, distance: 39.3
click at [412, 364] on h4 "2. Why now?" at bounding box center [459, 365] width 191 height 10
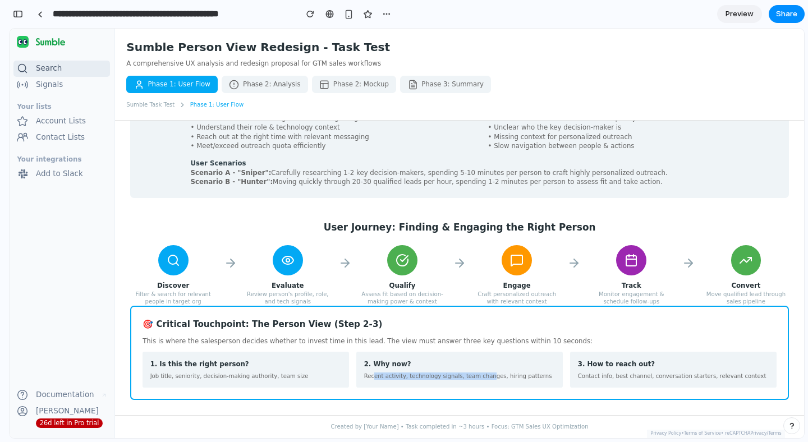
drag, startPoint x: 373, startPoint y: 373, endPoint x: 492, endPoint y: 373, distance: 119.0
click at [492, 373] on p "Recent activity, technology signals, team changes, hiring patterns" at bounding box center [459, 376] width 191 height 7
drag, startPoint x: 492, startPoint y: 373, endPoint x: 503, endPoint y: 373, distance: 11.2
click at [492, 373] on p "Recent activity, technology signals, team changes, hiring patterns" at bounding box center [459, 376] width 191 height 7
drag, startPoint x: 590, startPoint y: 365, endPoint x: 639, endPoint y: 367, distance: 49.4
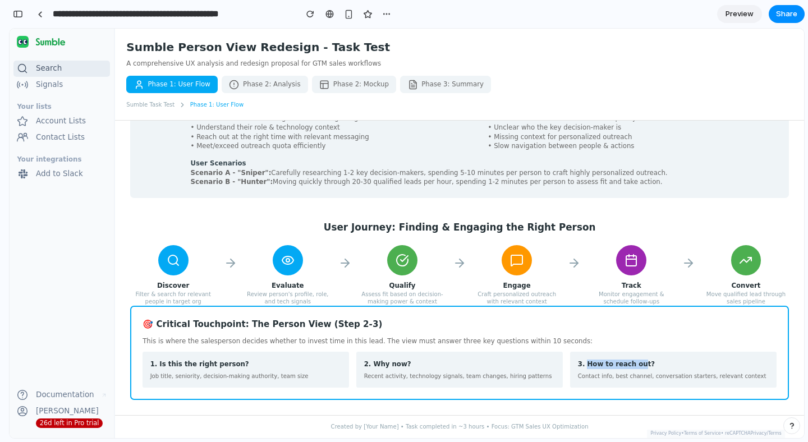
click at [639, 367] on h4 "3. How to reach out?" at bounding box center [673, 365] width 191 height 10
click at [639, 366] on h4 "3. How to reach out?" at bounding box center [673, 365] width 191 height 10
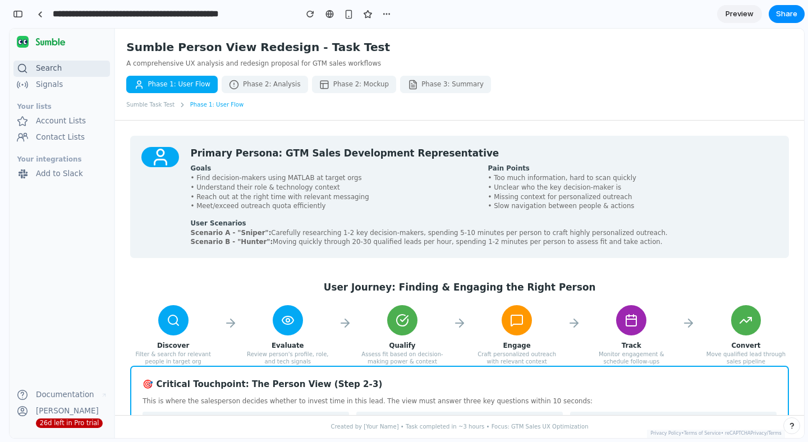
click at [261, 79] on button "Phase 2: Analysis" at bounding box center [265, 84] width 86 height 17
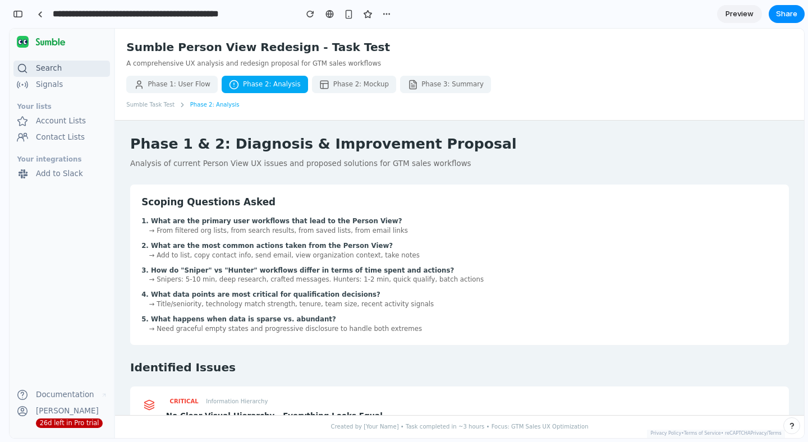
click at [357, 86] on button "Phase 2: Mockup" at bounding box center [354, 84] width 85 height 17
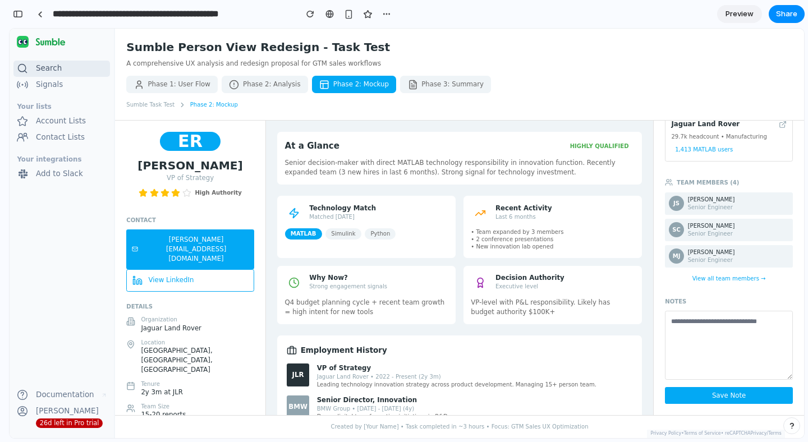
click at [420, 90] on button "Phase 3: Summary" at bounding box center [445, 84] width 91 height 17
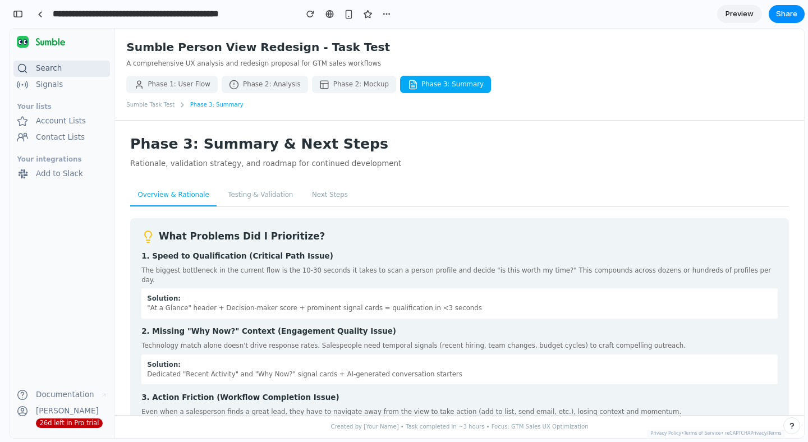
click at [169, 85] on button "Phase 1: User Flow" at bounding box center [172, 84] width 92 height 17
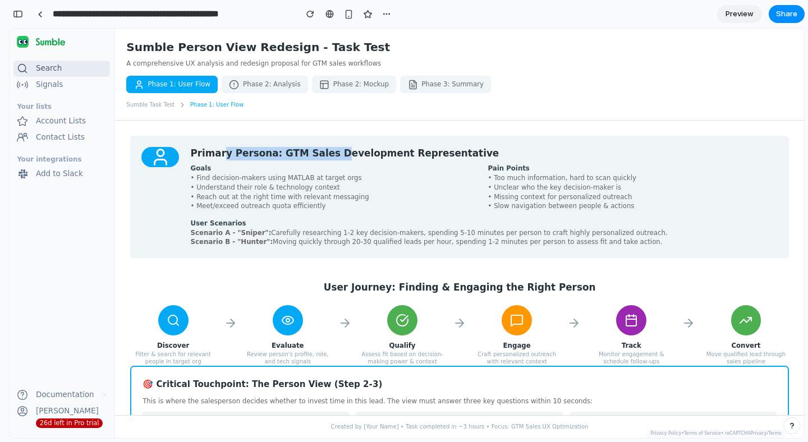
drag, startPoint x: 244, startPoint y: 153, endPoint x: 371, endPoint y: 157, distance: 126.9
click at [371, 157] on h2 "Primary Persona: GTM Sales Development Representative" at bounding box center [484, 153] width 587 height 13
drag, startPoint x: 216, startPoint y: 227, endPoint x: 453, endPoint y: 227, distance: 236.4
click at [453, 227] on h4 "User Scenarios" at bounding box center [484, 224] width 587 height 10
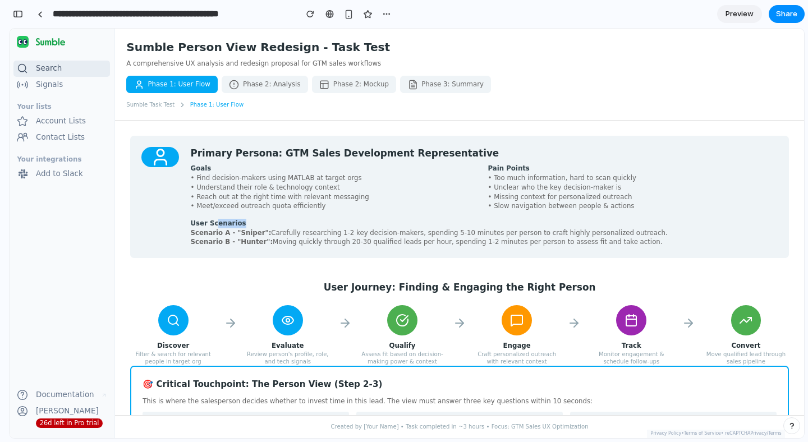
click at [453, 227] on h4 "User Scenarios" at bounding box center [484, 224] width 587 height 10
drag, startPoint x: 205, startPoint y: 225, endPoint x: 484, endPoint y: 234, distance: 279.2
click at [484, 234] on div "User Scenarios Scenario A - "Sniper": Carefully researching 1-2 key decision-ma…" at bounding box center [484, 233] width 587 height 28
click at [485, 234] on p "Scenario A - "Sniper": Carefully researching 1-2 key decision-makers, spending …" at bounding box center [484, 234] width 587 height 10
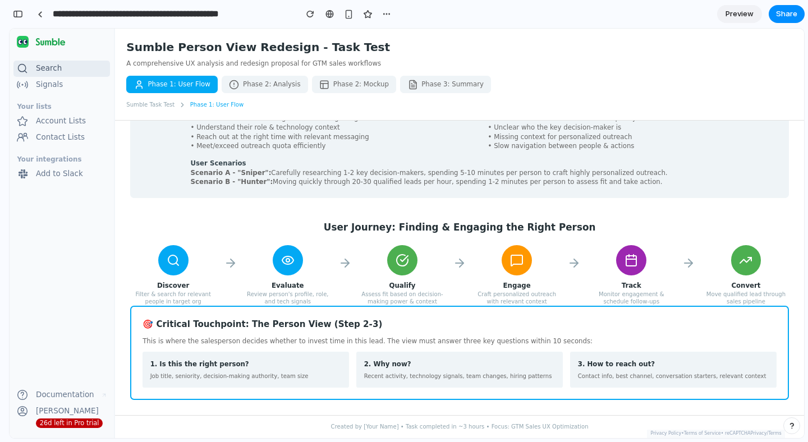
click at [228, 284] on div "Discover Filter & search for relevant people in target org Evaluate Review pers…" at bounding box center [459, 275] width 659 height 61
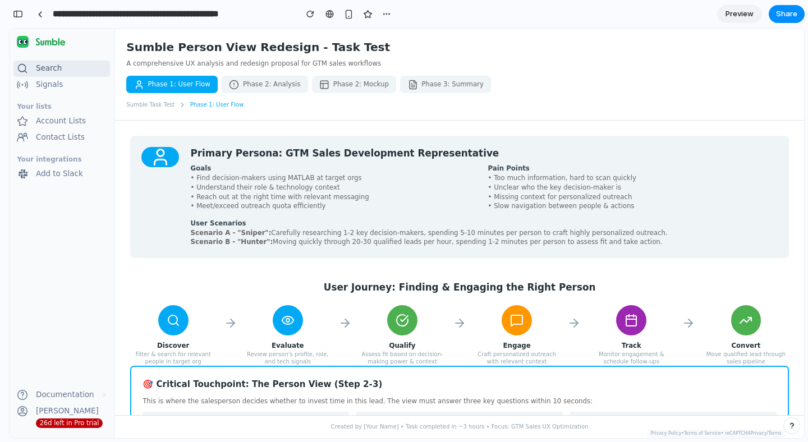
click at [236, 83] on button "Phase 2: Analysis" at bounding box center [265, 84] width 86 height 17
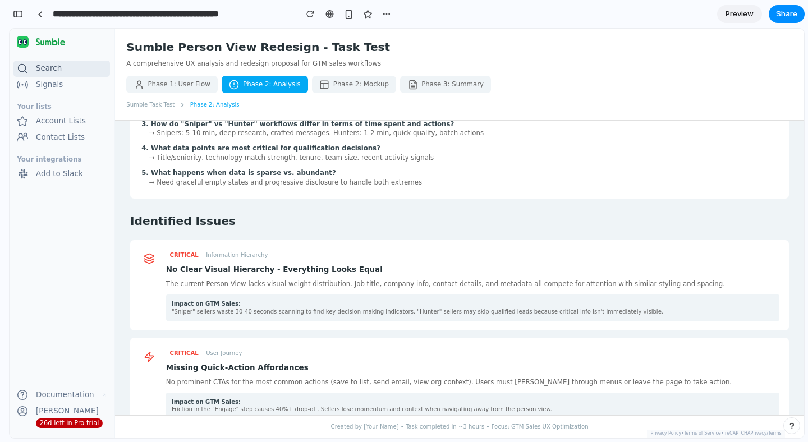
scroll to position [155, 0]
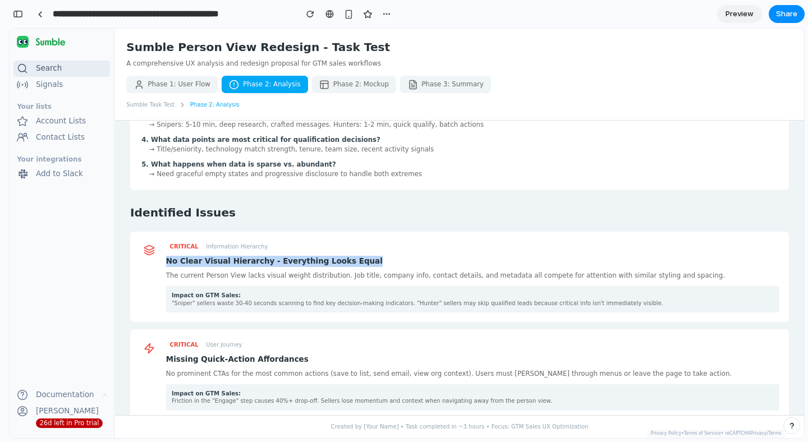
drag, startPoint x: 373, startPoint y: 267, endPoint x: 166, endPoint y: 265, distance: 207.2
click at [166, 265] on h4 "No Clear Visual Hierarchy - Everything Looks Equal" at bounding box center [473, 261] width 614 height 11
copy h4 "No Clear Visual Hierarchy - Everything Looks Equal"
